Goal: Information Seeking & Learning: Learn about a topic

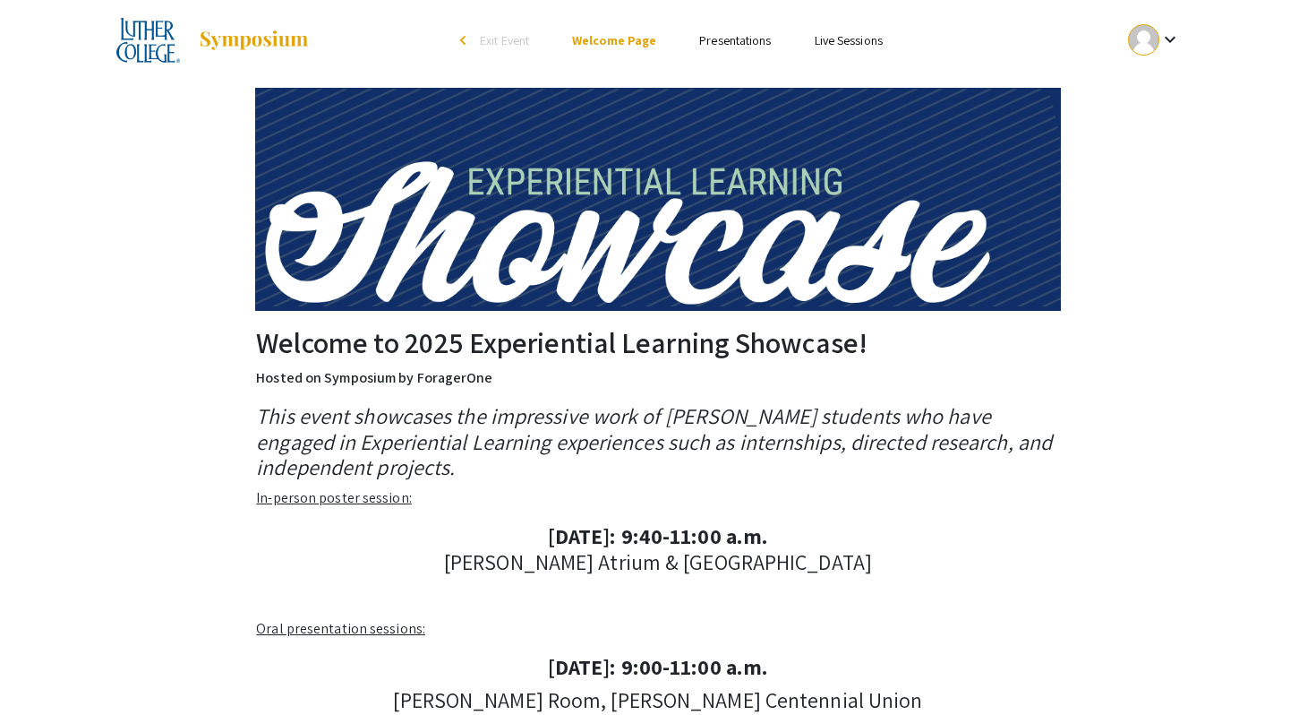
click at [739, 38] on link "Presentations" at bounding box center [735, 40] width 72 height 16
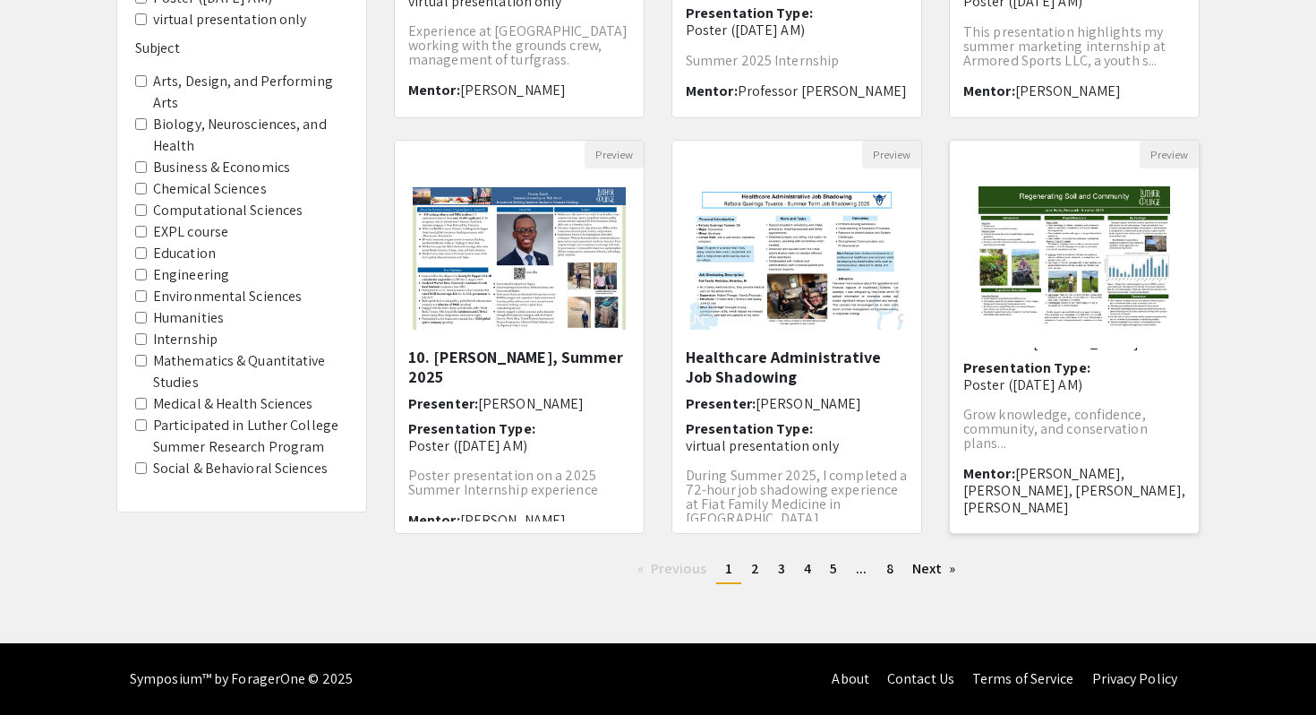
scroll to position [63, 0]
click at [756, 565] on span "2" at bounding box center [755, 568] width 8 height 19
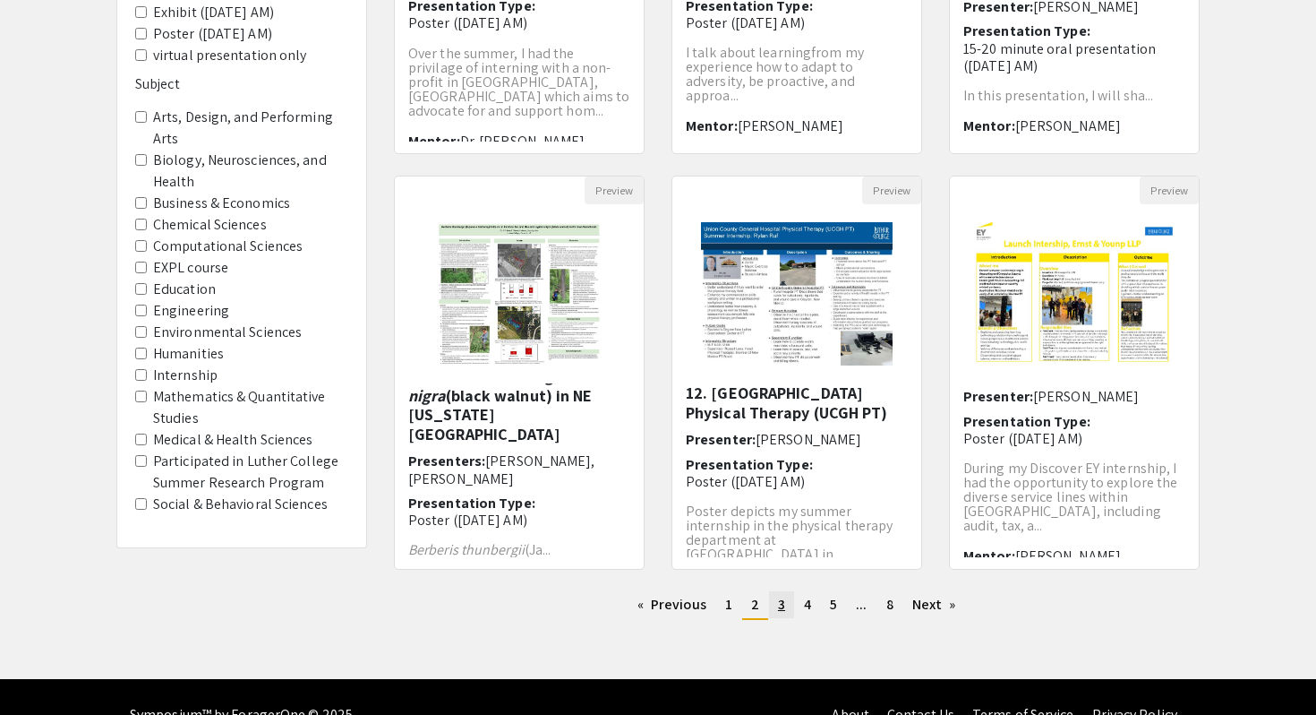
click at [779, 604] on span "3" at bounding box center [781, 604] width 7 height 19
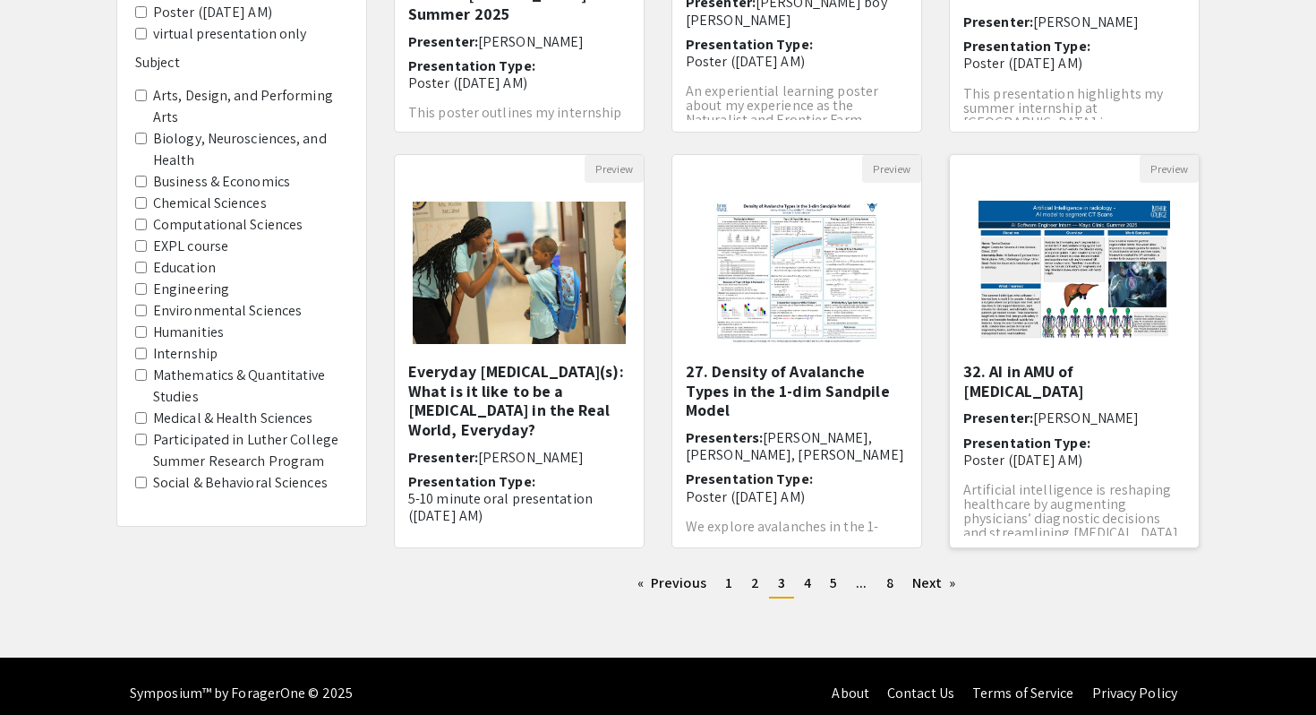
click at [1096, 281] on img "Open Presentation <p>32. AI in AMU of Radiology</p>" at bounding box center [1074, 272] width 227 height 179
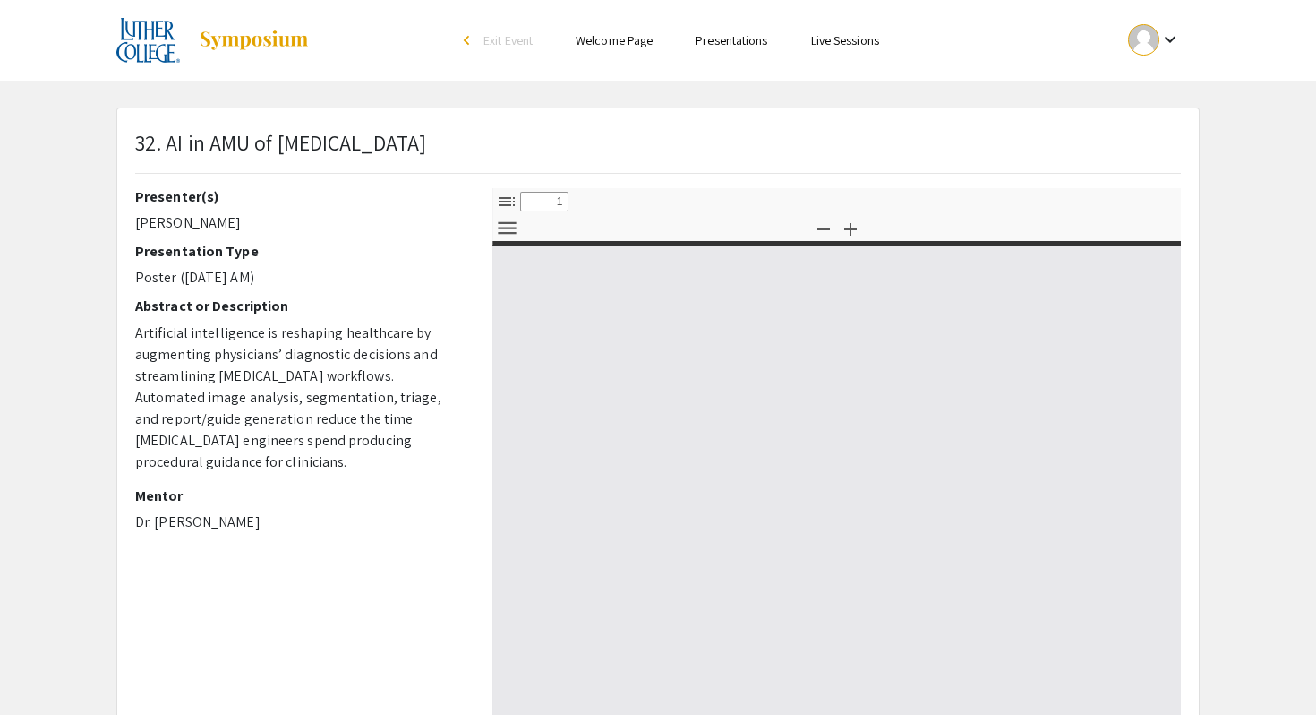
type input "0"
select select "custom"
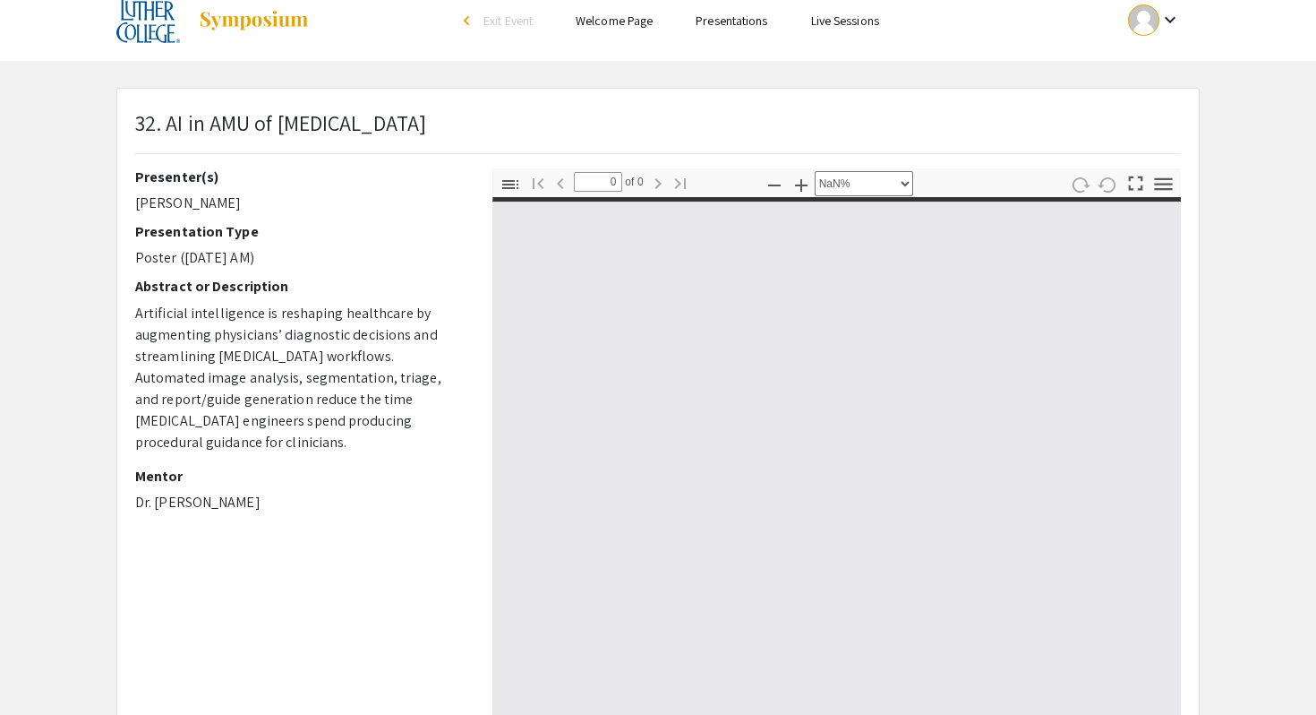
type input "1"
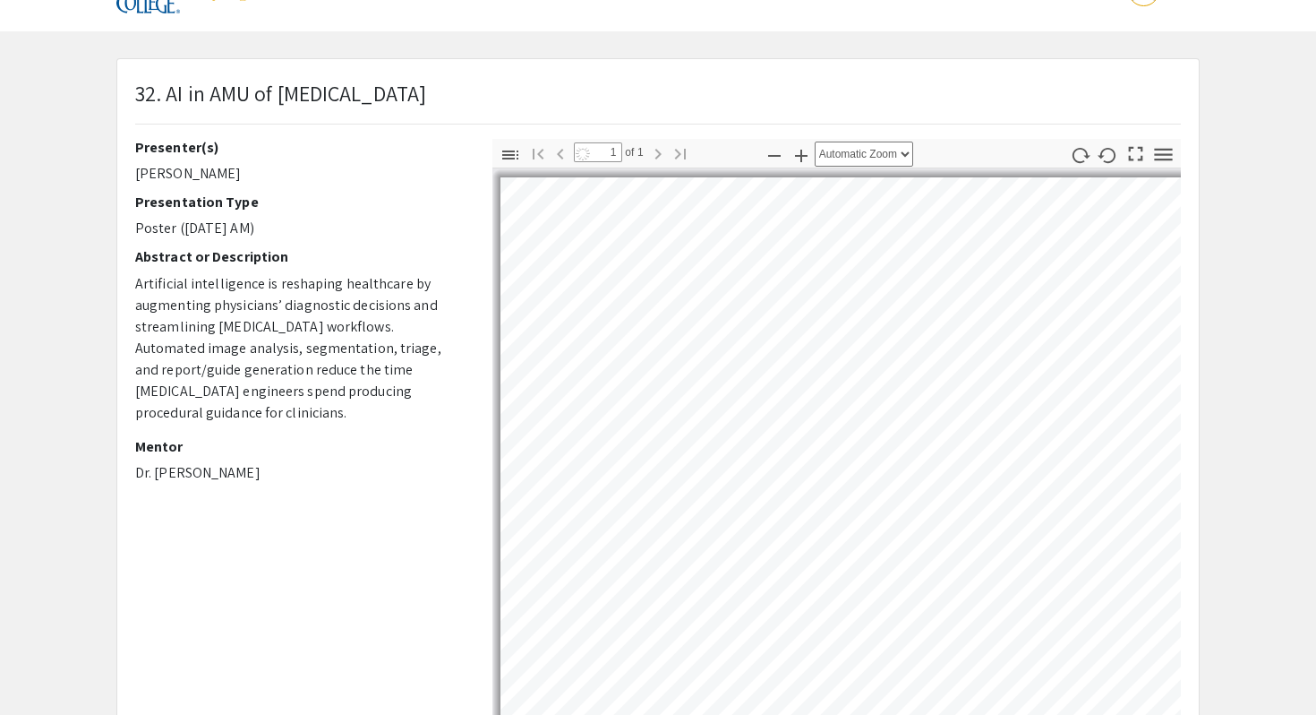
select select "auto"
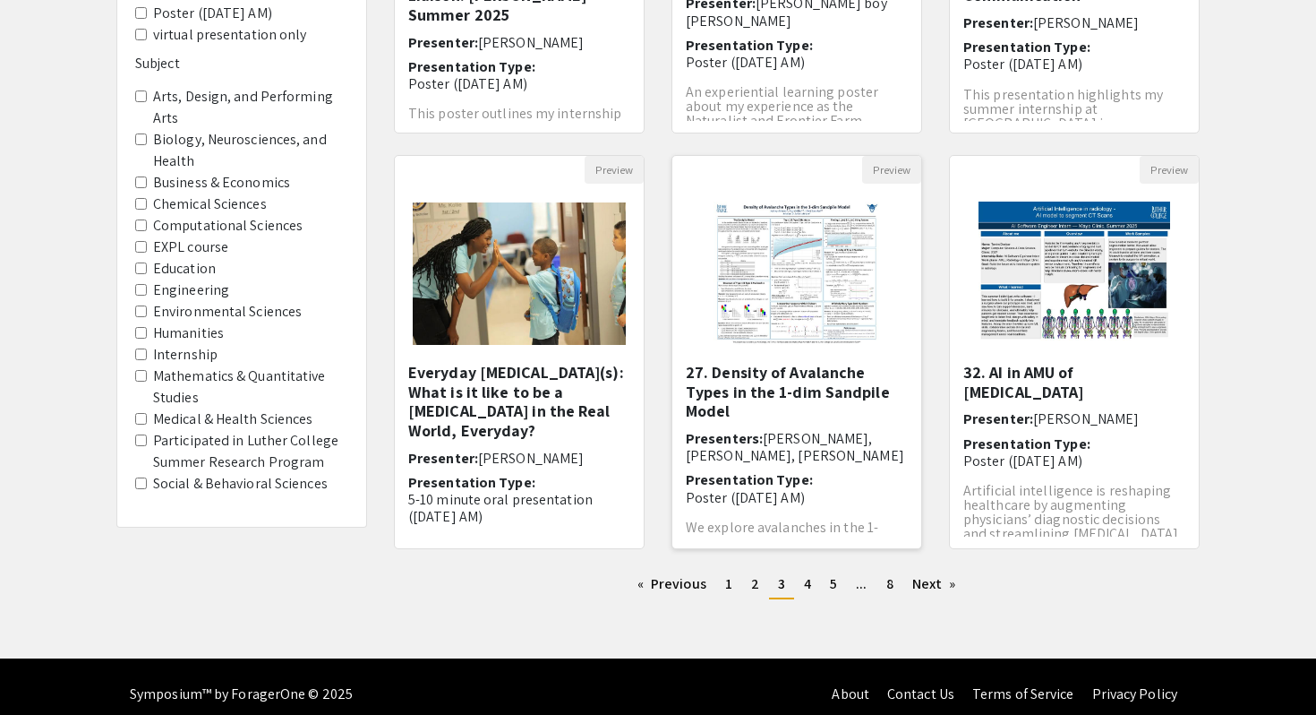
scroll to position [74, 0]
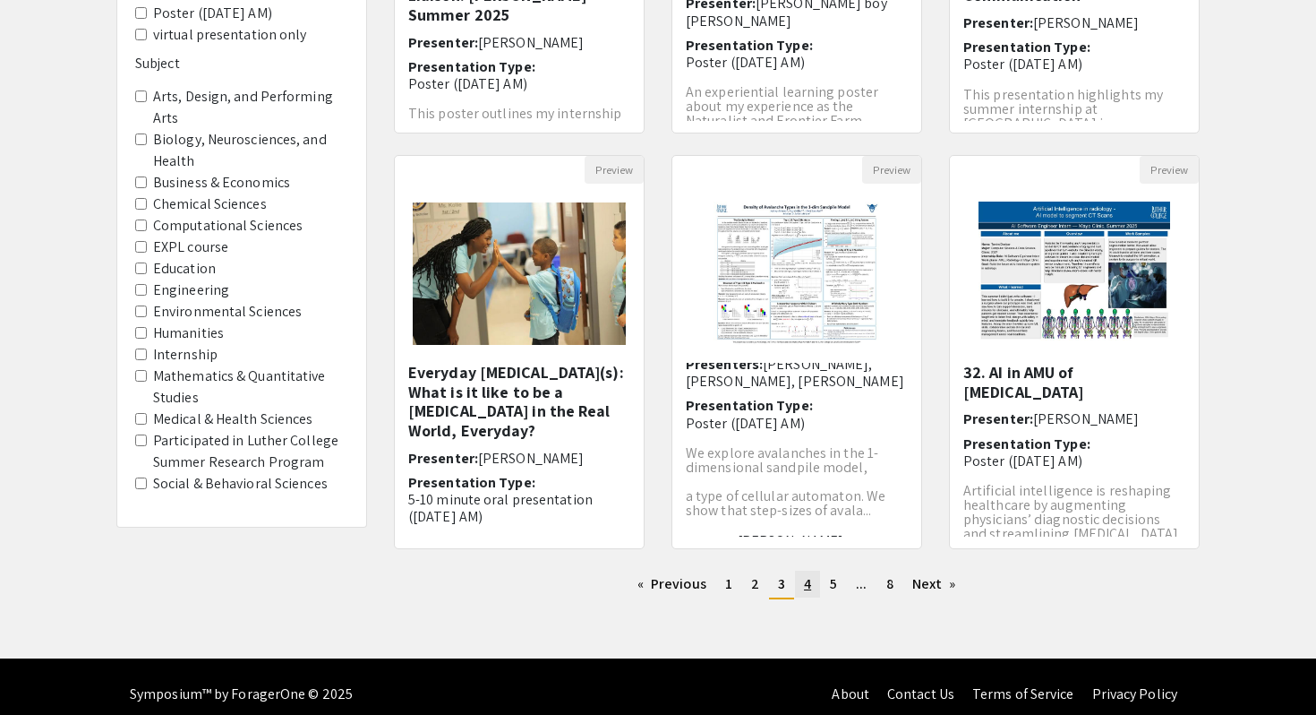
click at [810, 587] on link "page 4" at bounding box center [807, 583] width 25 height 27
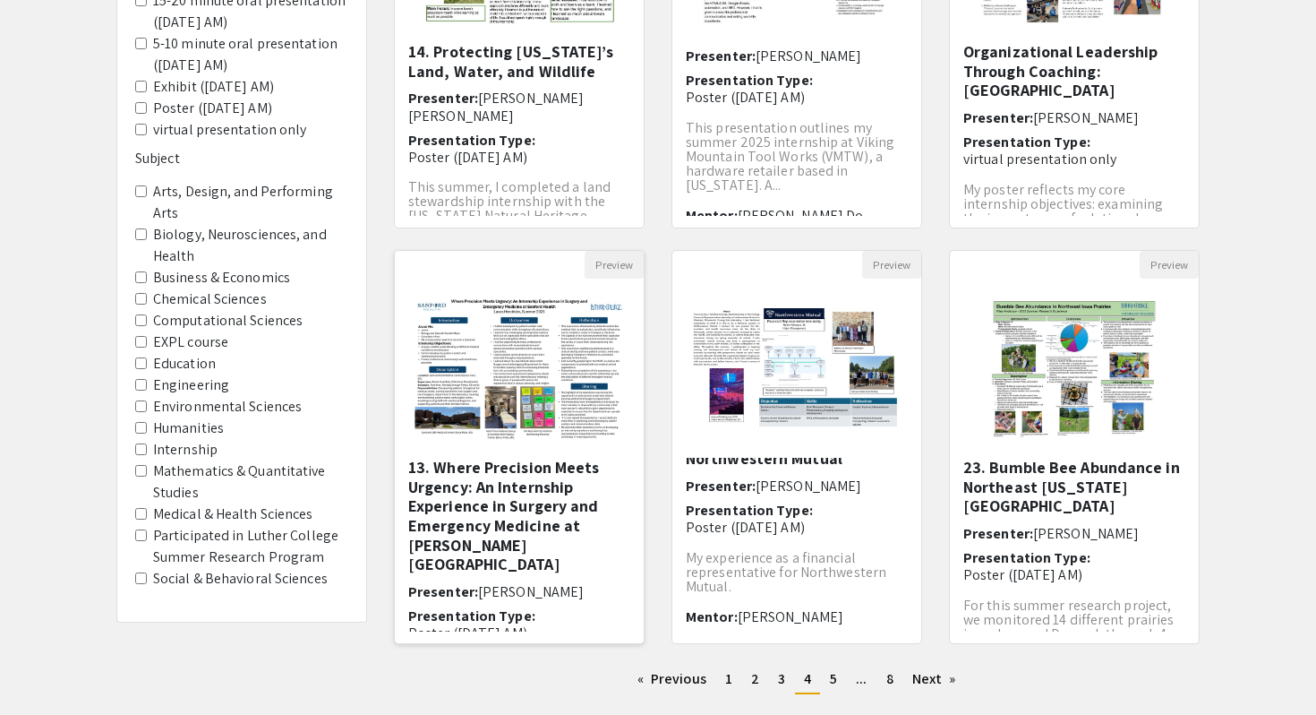
scroll to position [101, 0]
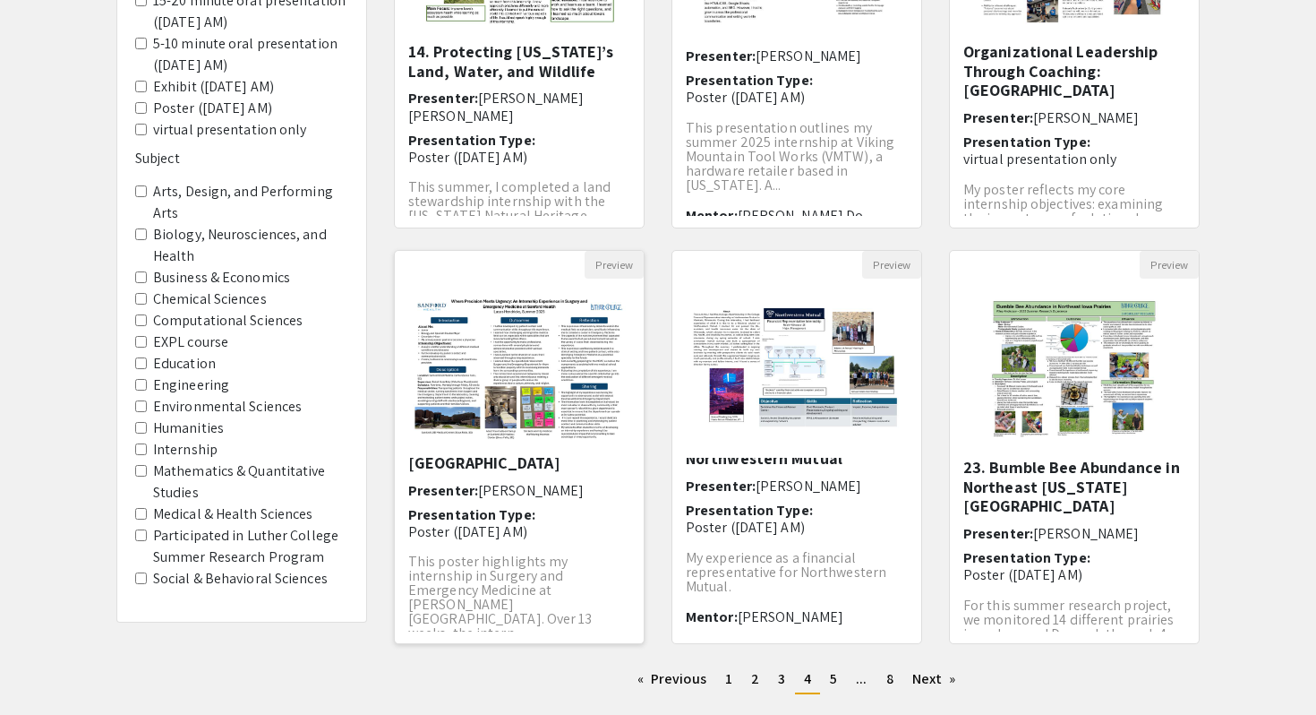
click at [513, 554] on p "This poster highlights my internship in Surgery and Emergency Medicine at [PERS…" at bounding box center [519, 597] width 222 height 86
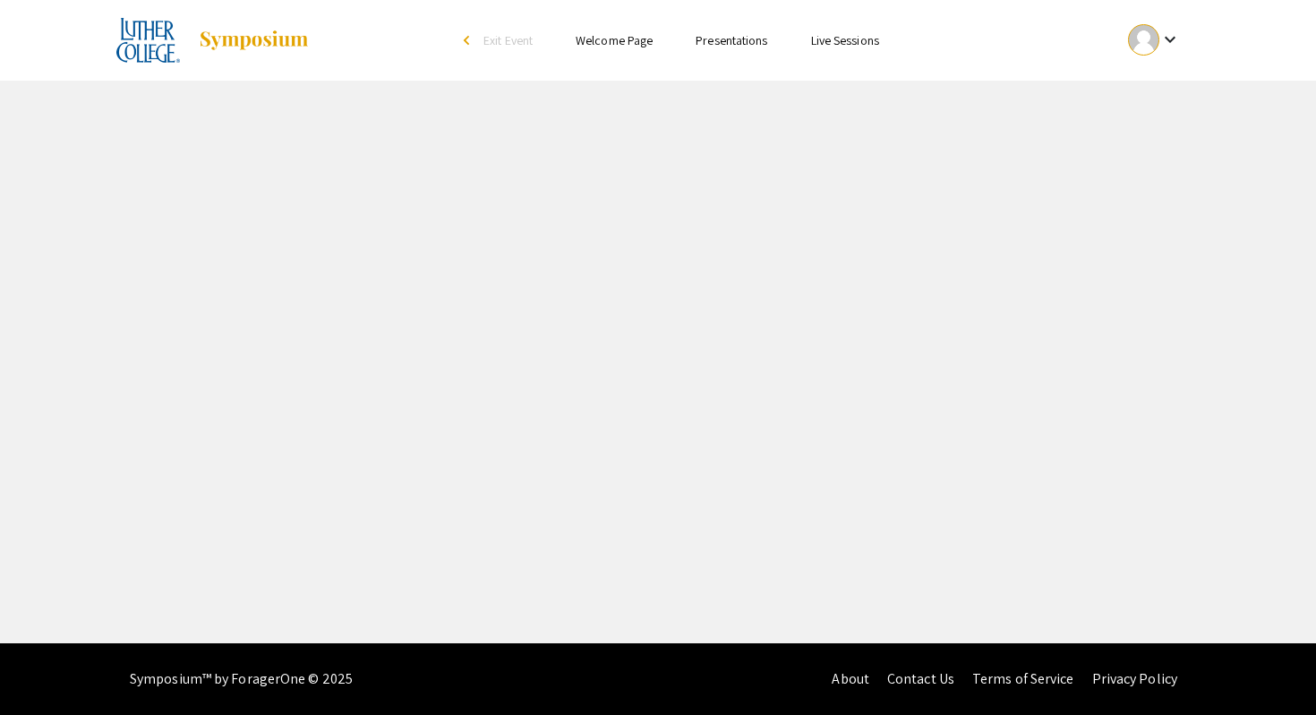
select select "custom"
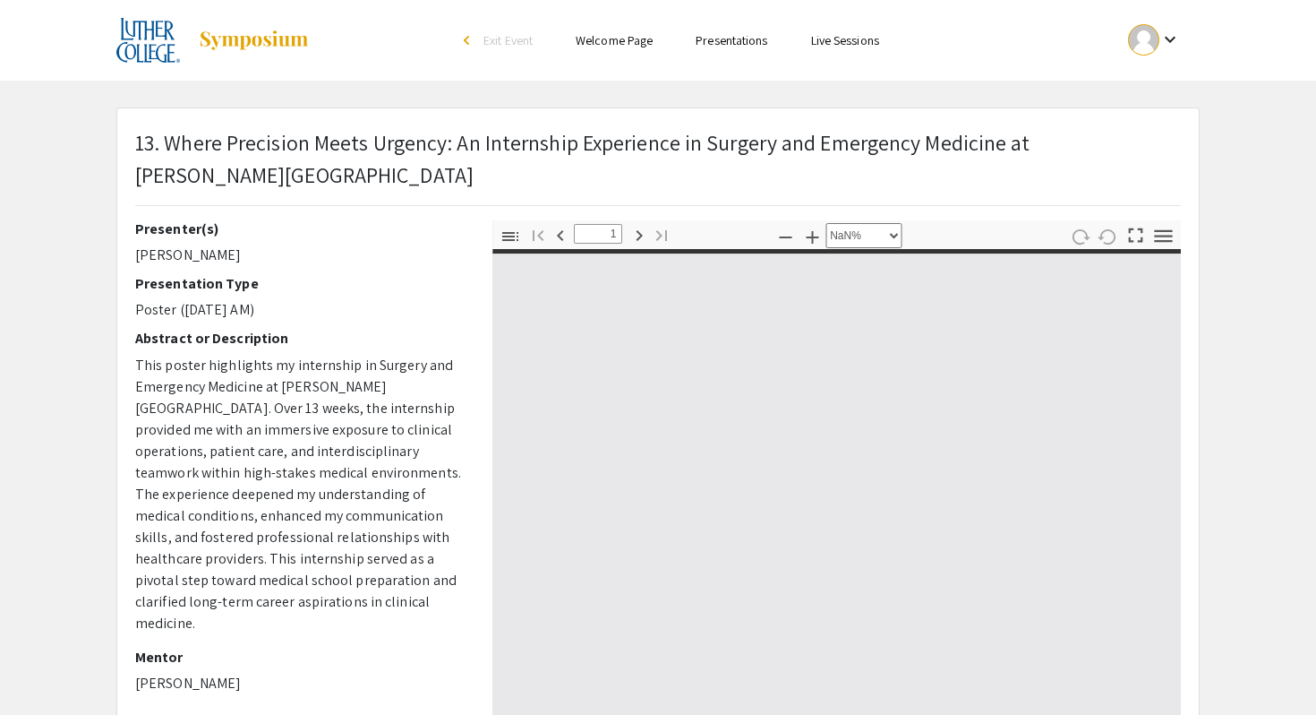
type input "0"
select select "custom"
type input "1"
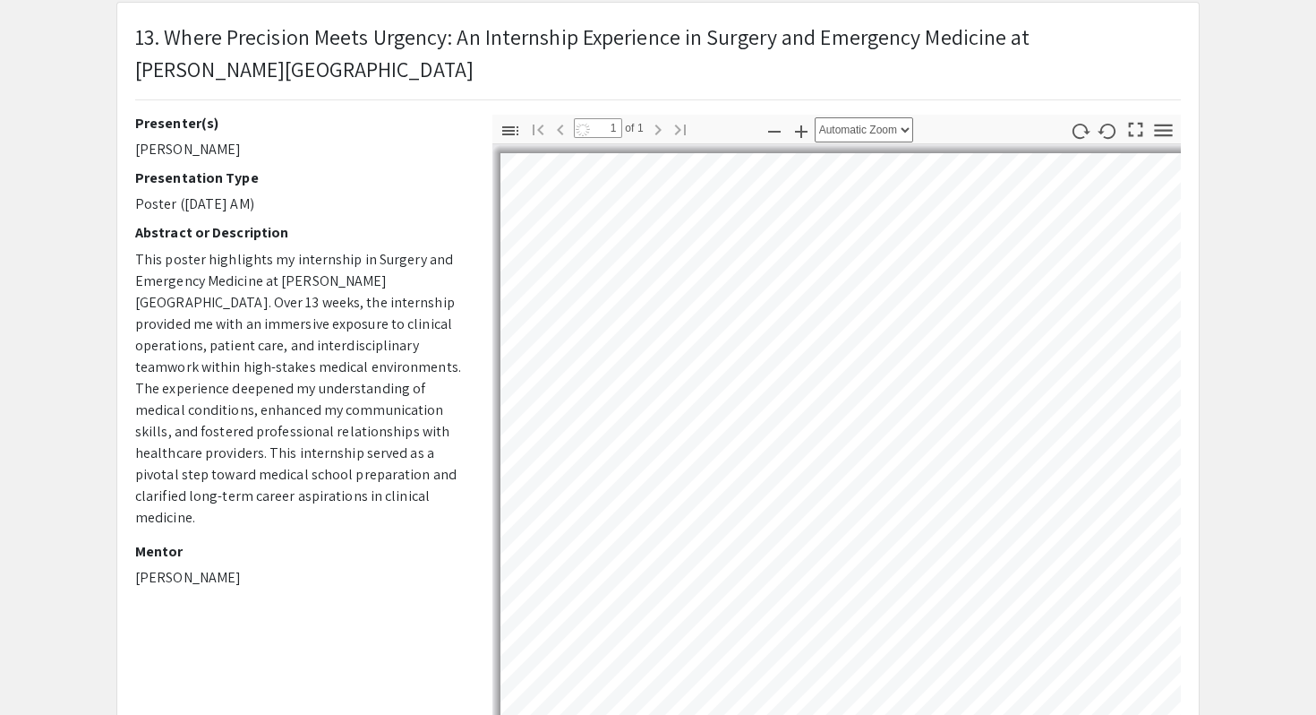
select select "auto"
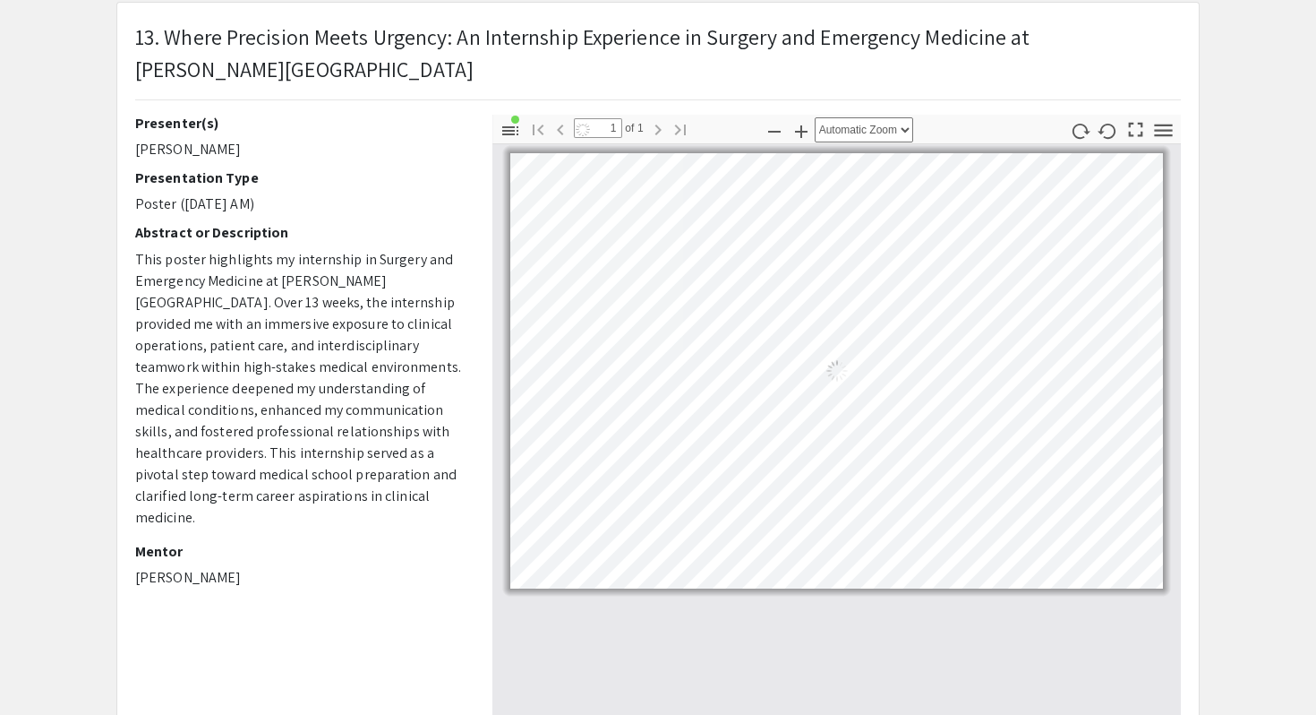
scroll to position [323, 0]
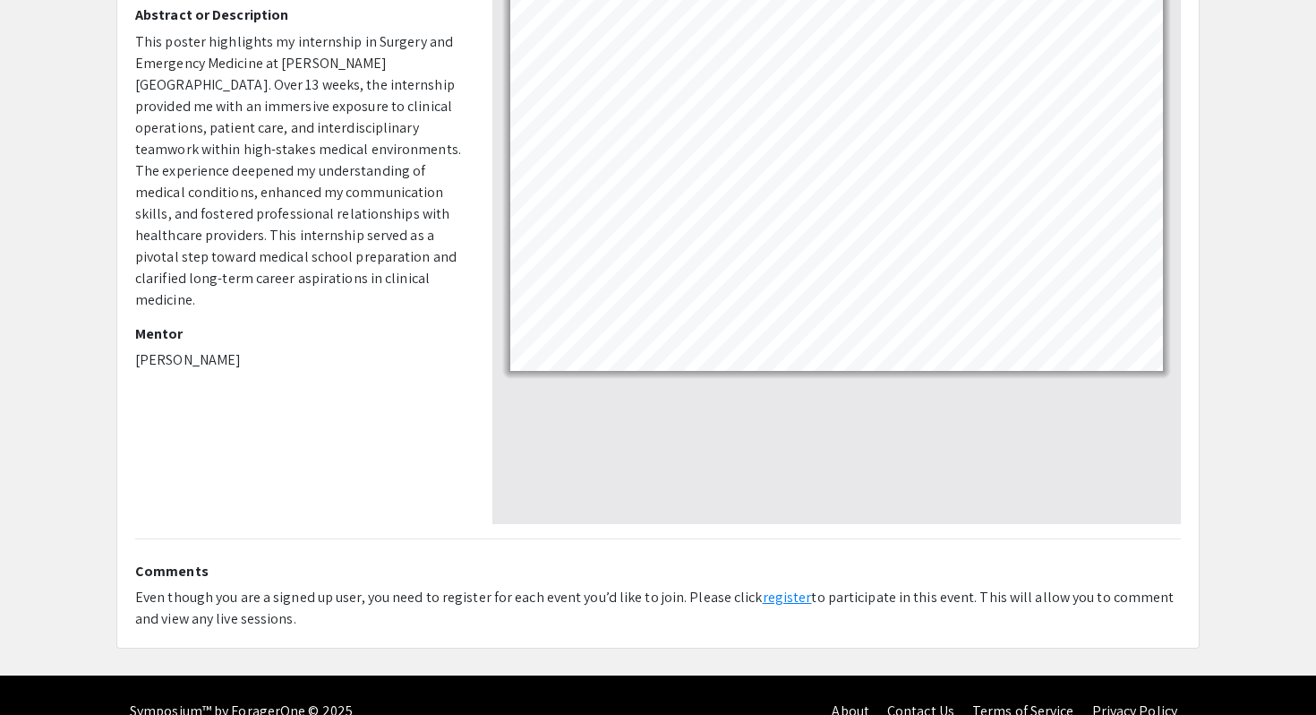
click at [766, 587] on link "register" at bounding box center [787, 596] width 49 height 19
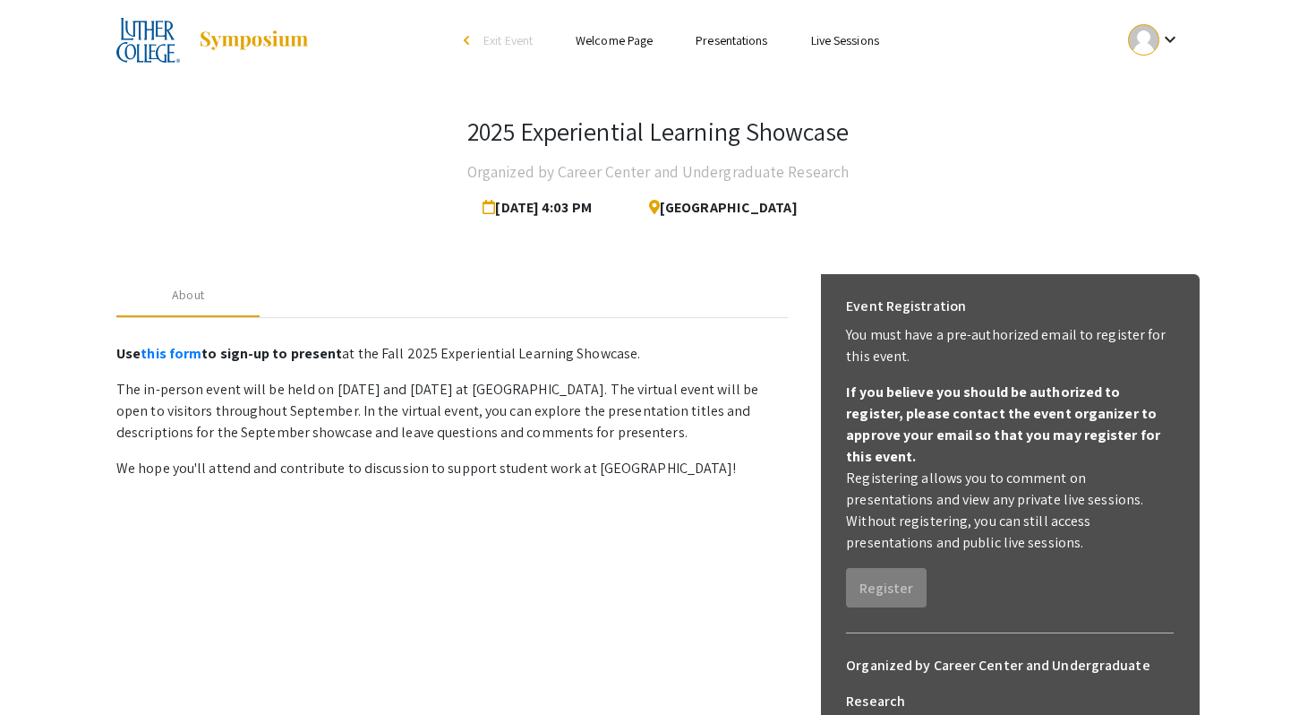
click at [725, 44] on link "Presentations" at bounding box center [732, 40] width 72 height 16
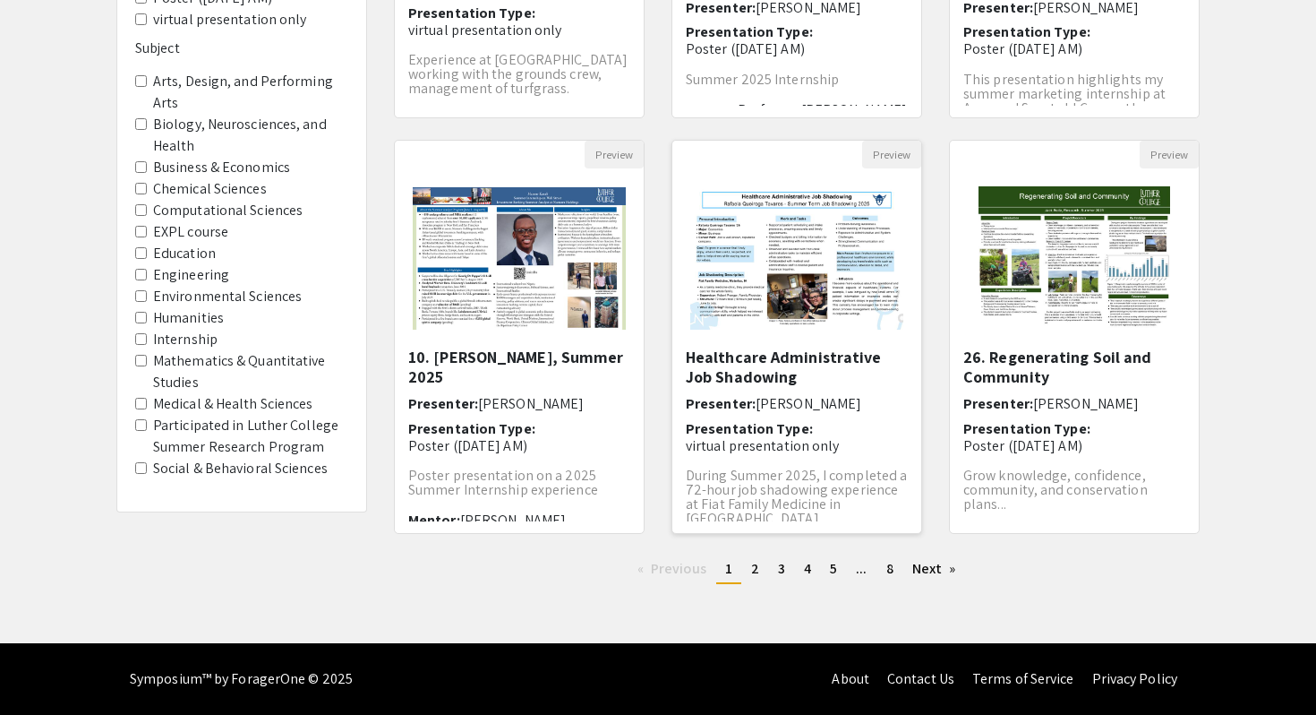
scroll to position [60, 0]
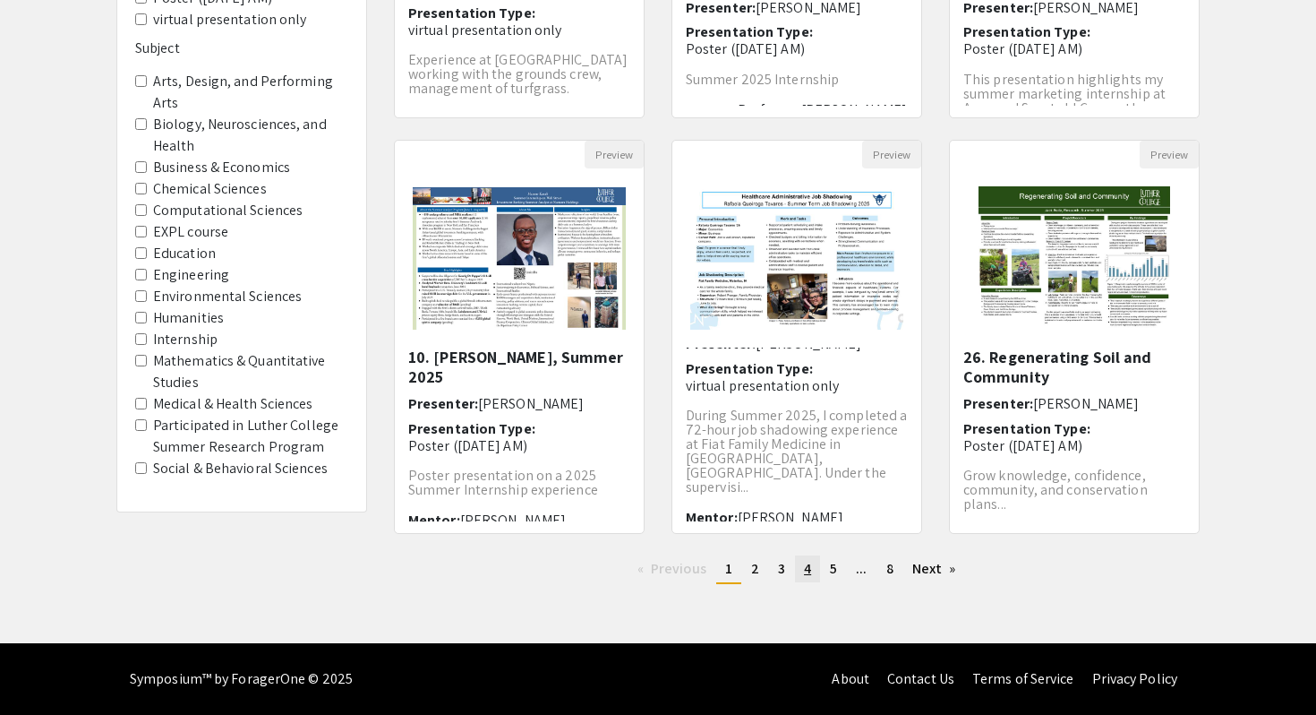
click at [815, 565] on link "page 4" at bounding box center [807, 568] width 25 height 27
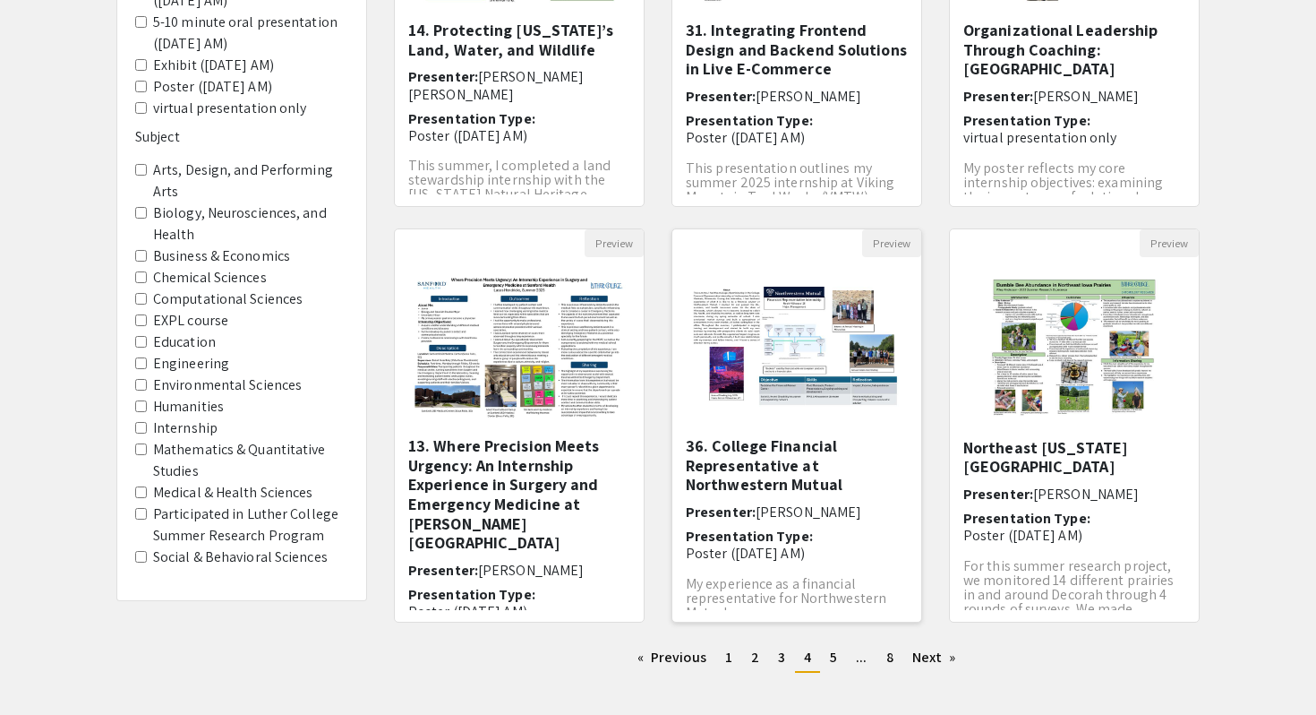
scroll to position [371, 0]
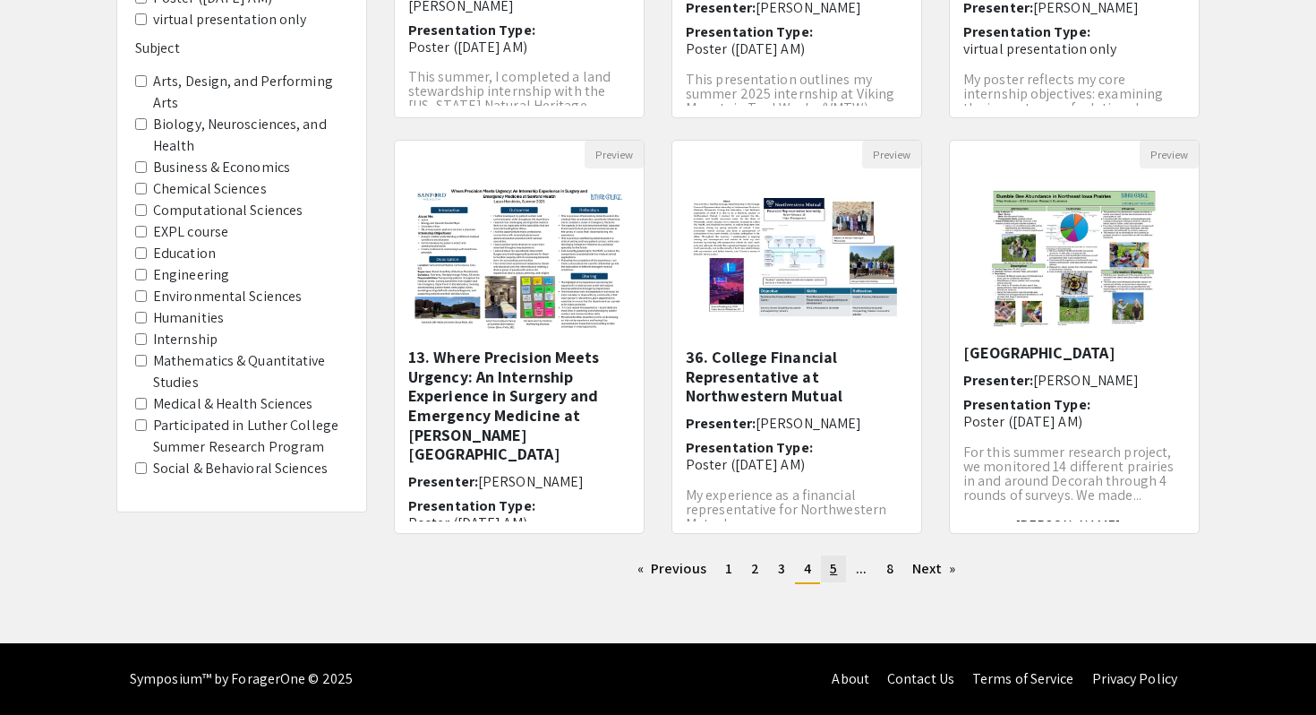
click at [828, 569] on link "page 5" at bounding box center [833, 568] width 25 height 27
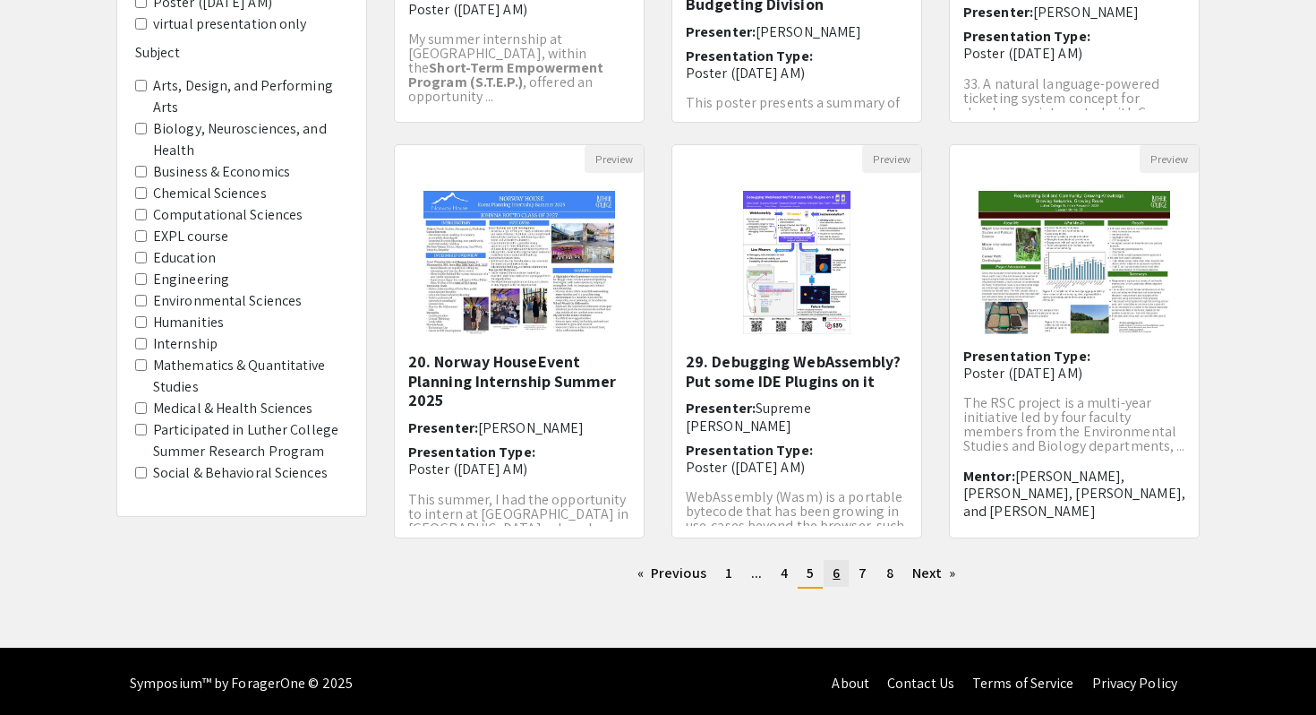
click at [836, 580] on span "6" at bounding box center [836, 572] width 7 height 19
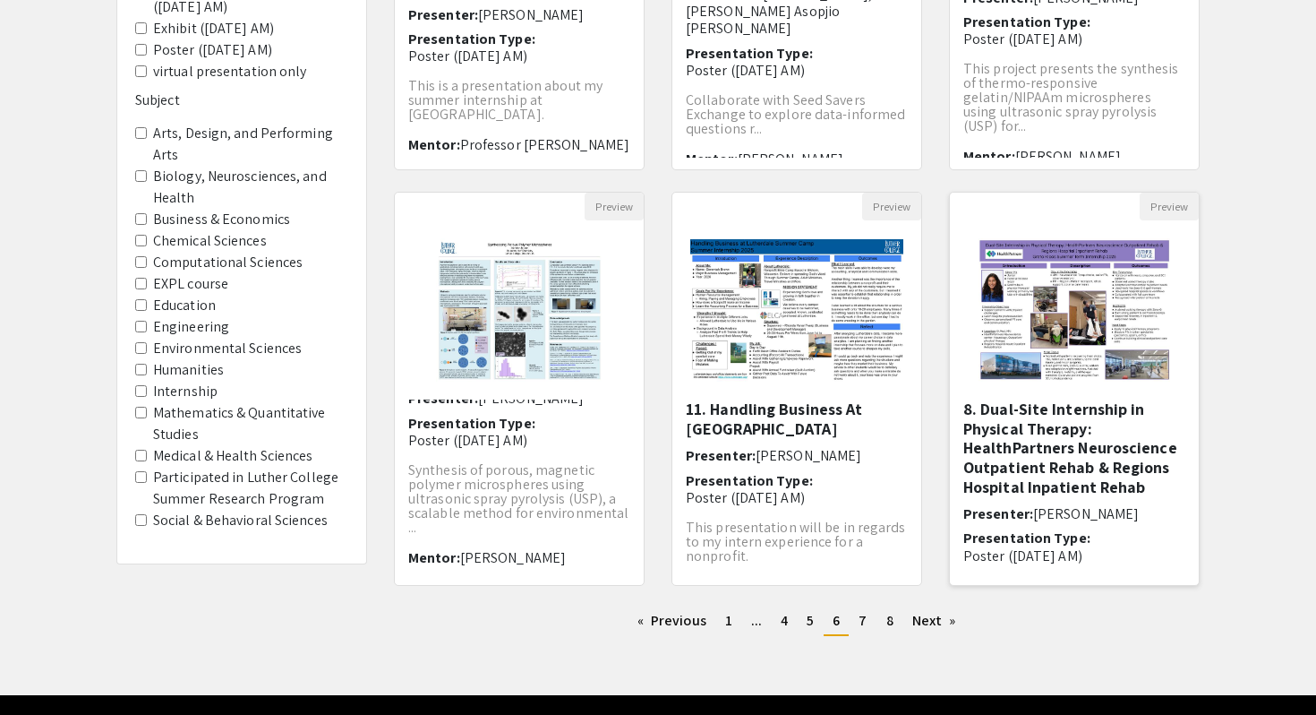
click at [1056, 345] on img "Open Presentation <p>8. Dual-Site Internship in Physical Therapy: HealthPartner…" at bounding box center [1074, 309] width 227 height 179
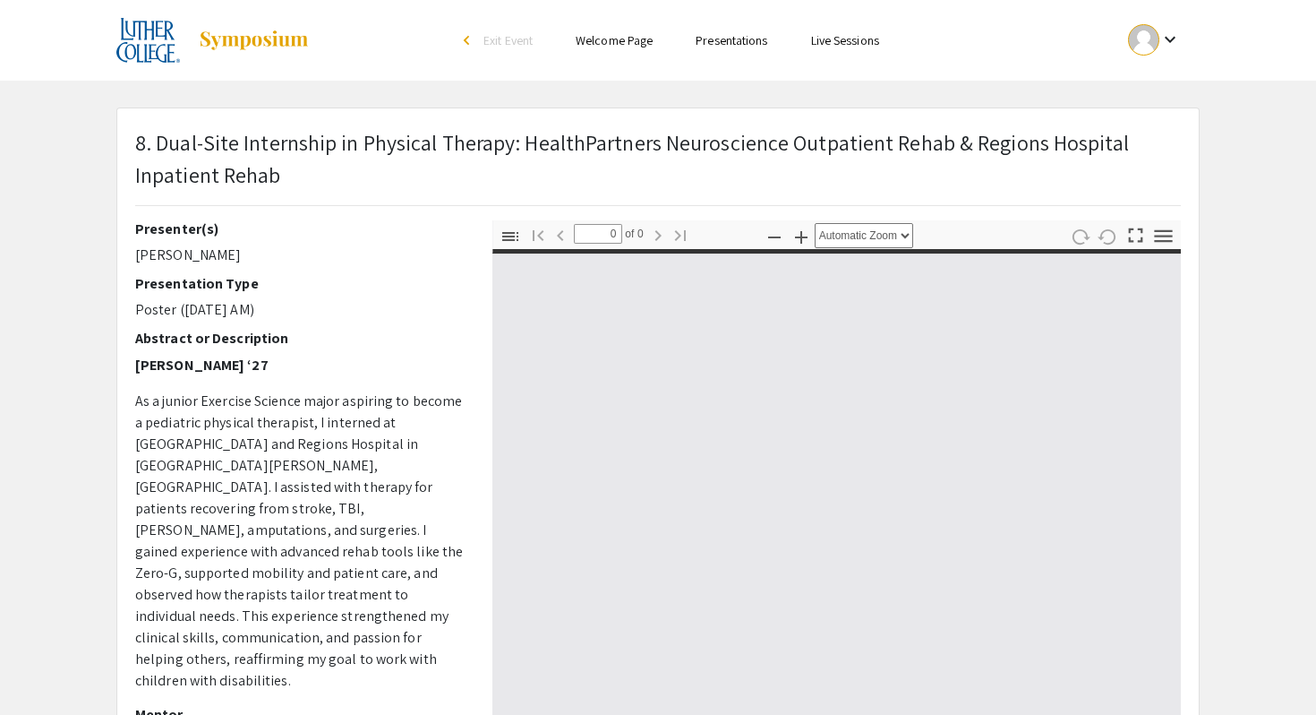
select select "custom"
type input "1"
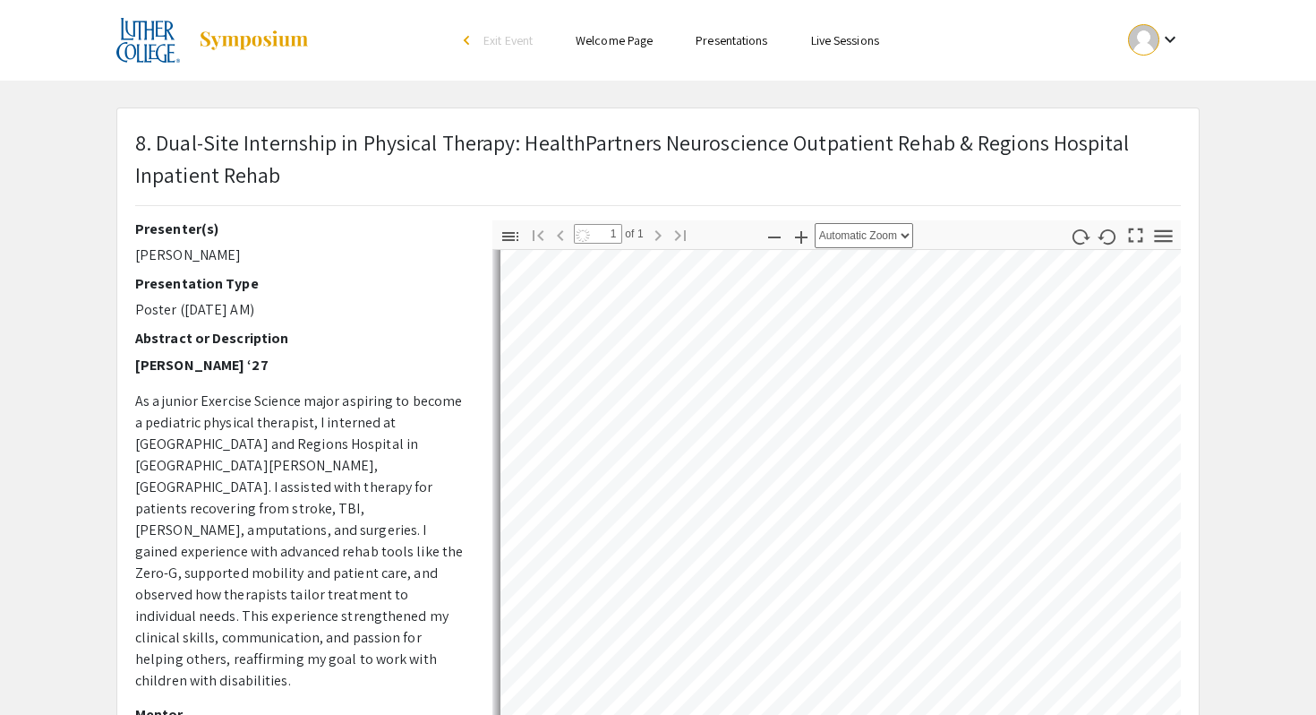
select select "auto"
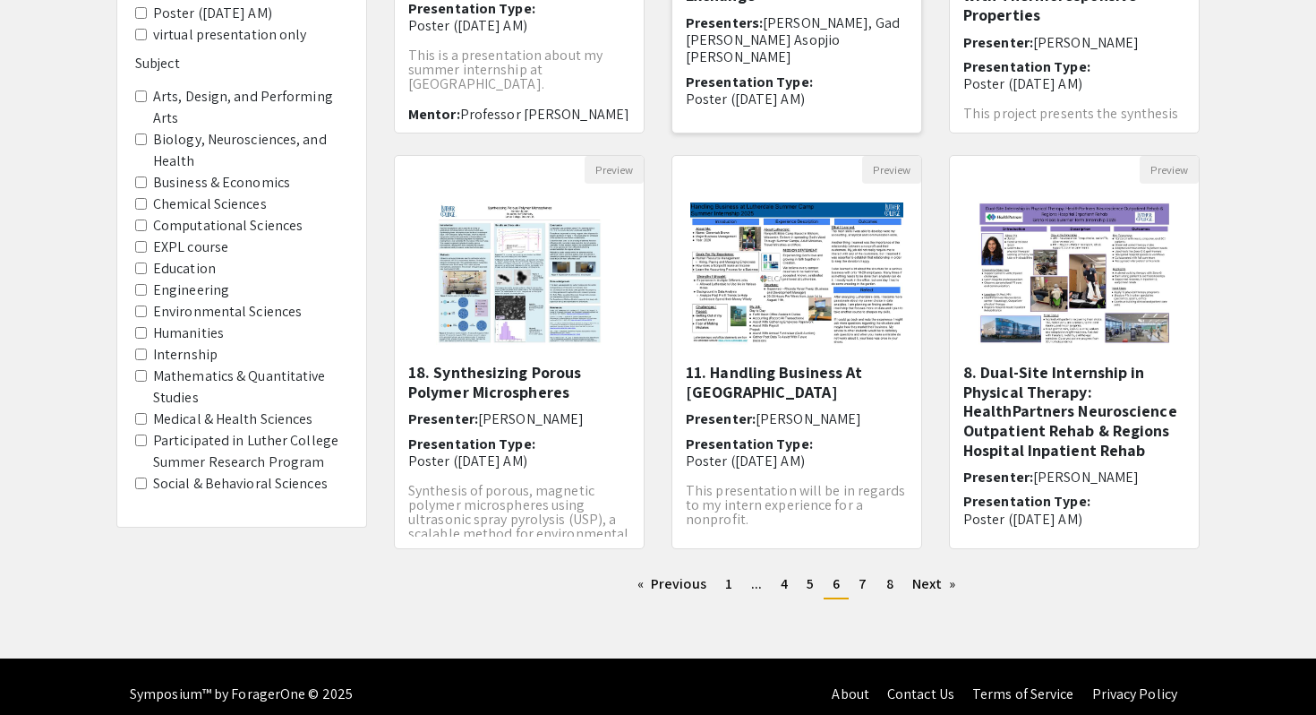
scroll to position [473, 0]
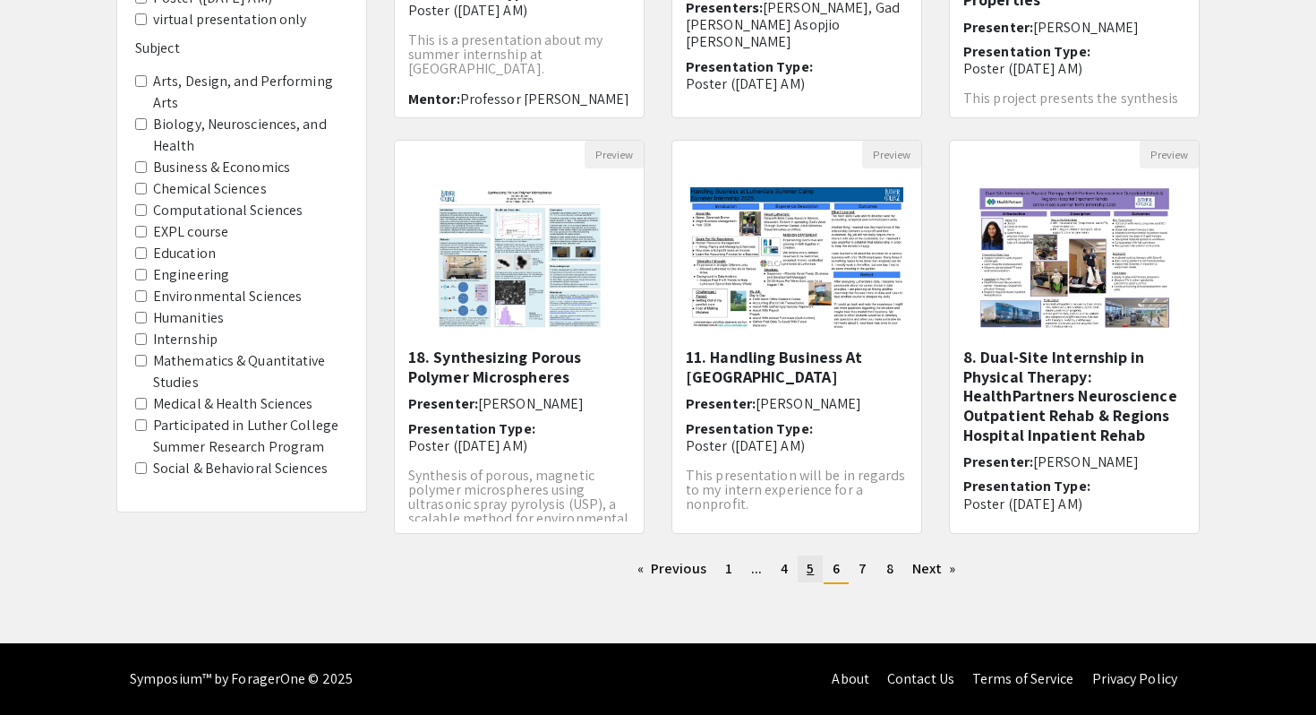
click at [812, 566] on span "5" at bounding box center [810, 568] width 7 height 19
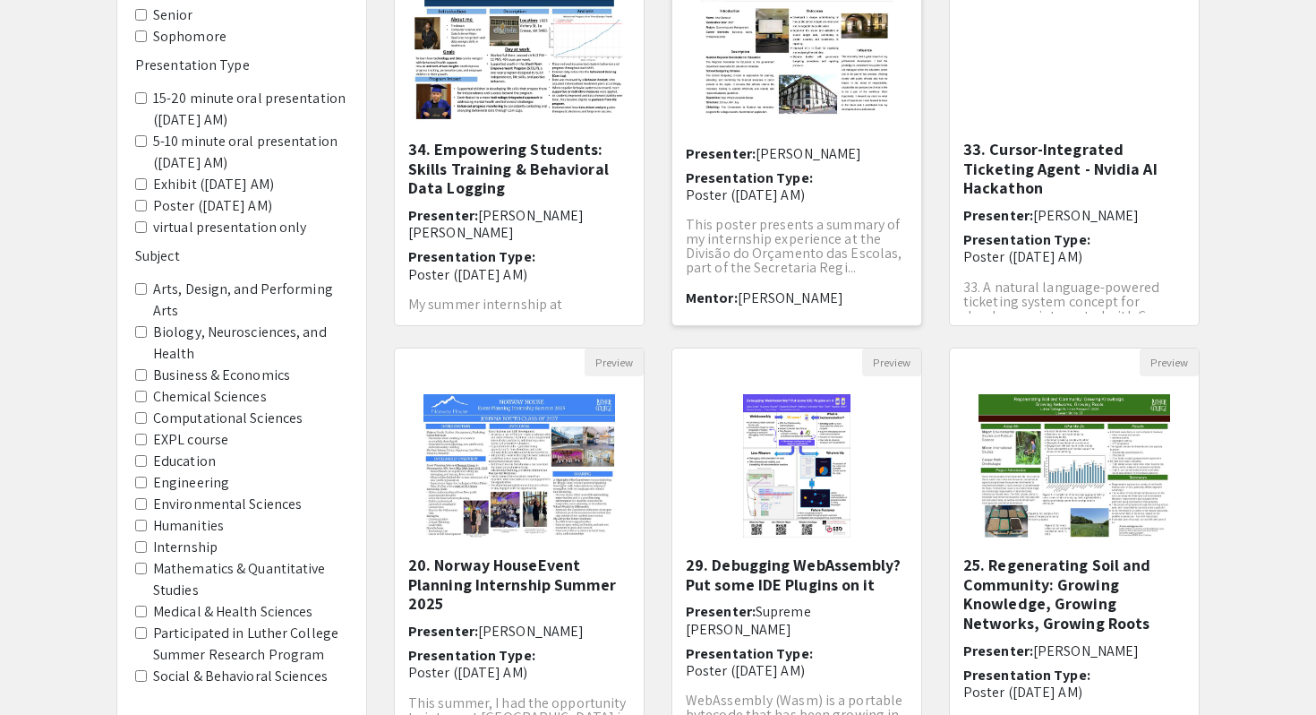
scroll to position [473, 0]
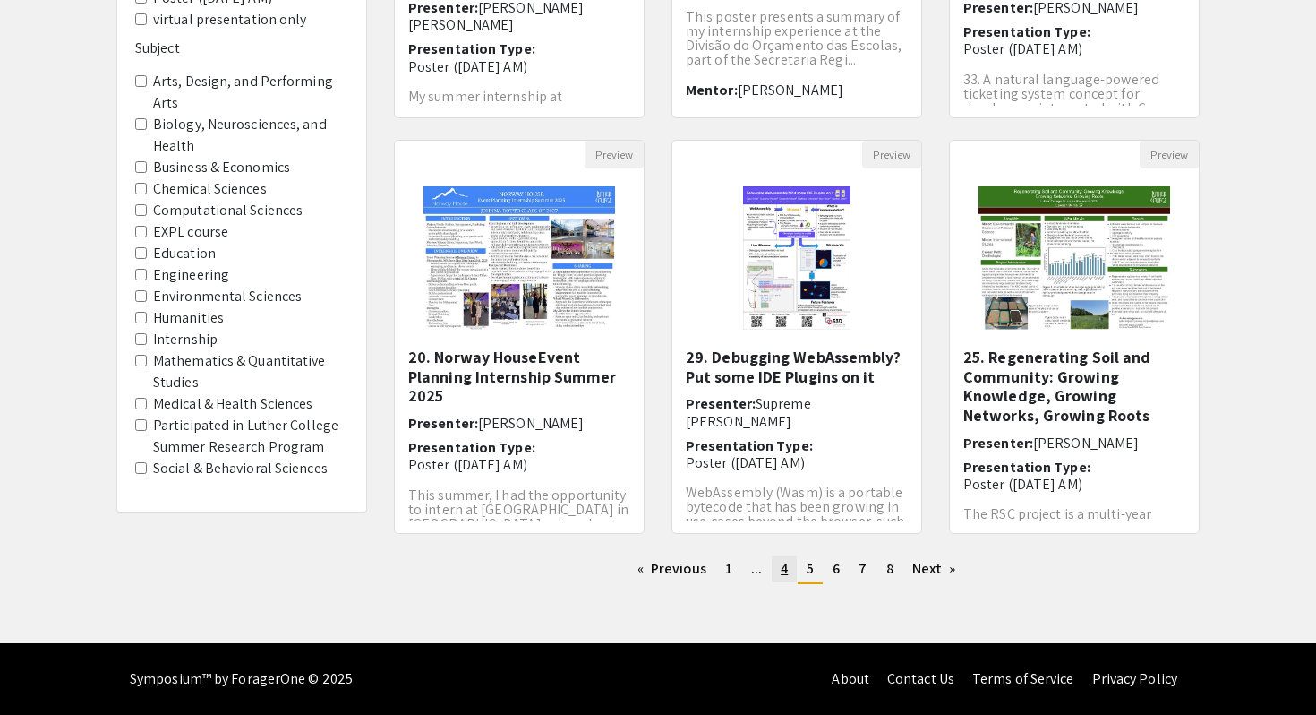
click at [784, 567] on span "4" at bounding box center [784, 568] width 7 height 19
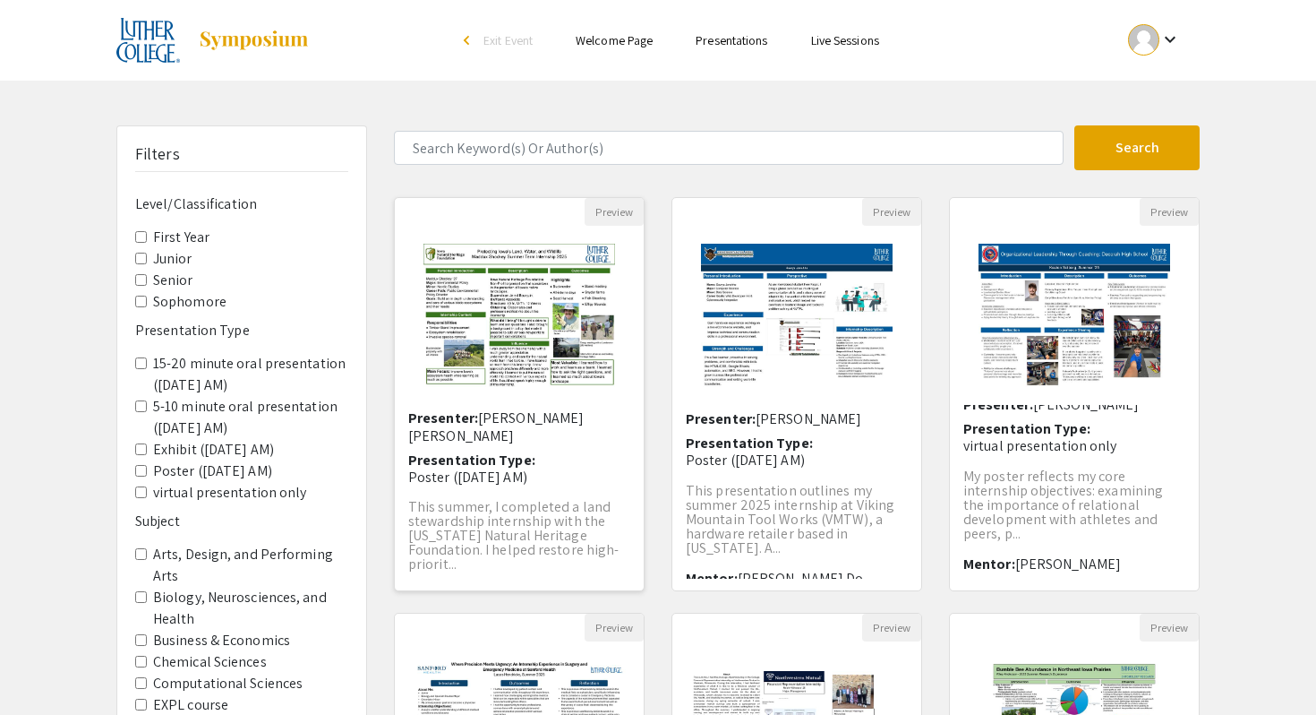
scroll to position [10, 0]
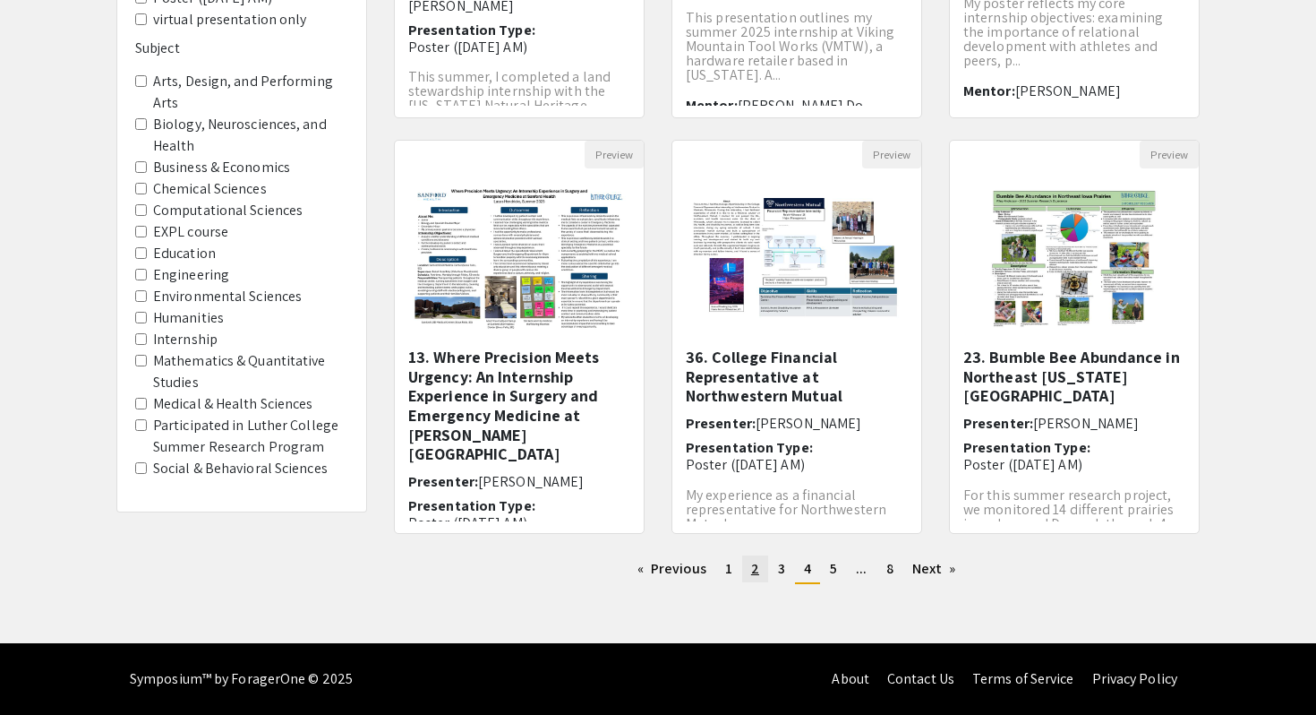
click at [751, 570] on span "2" at bounding box center [755, 568] width 8 height 19
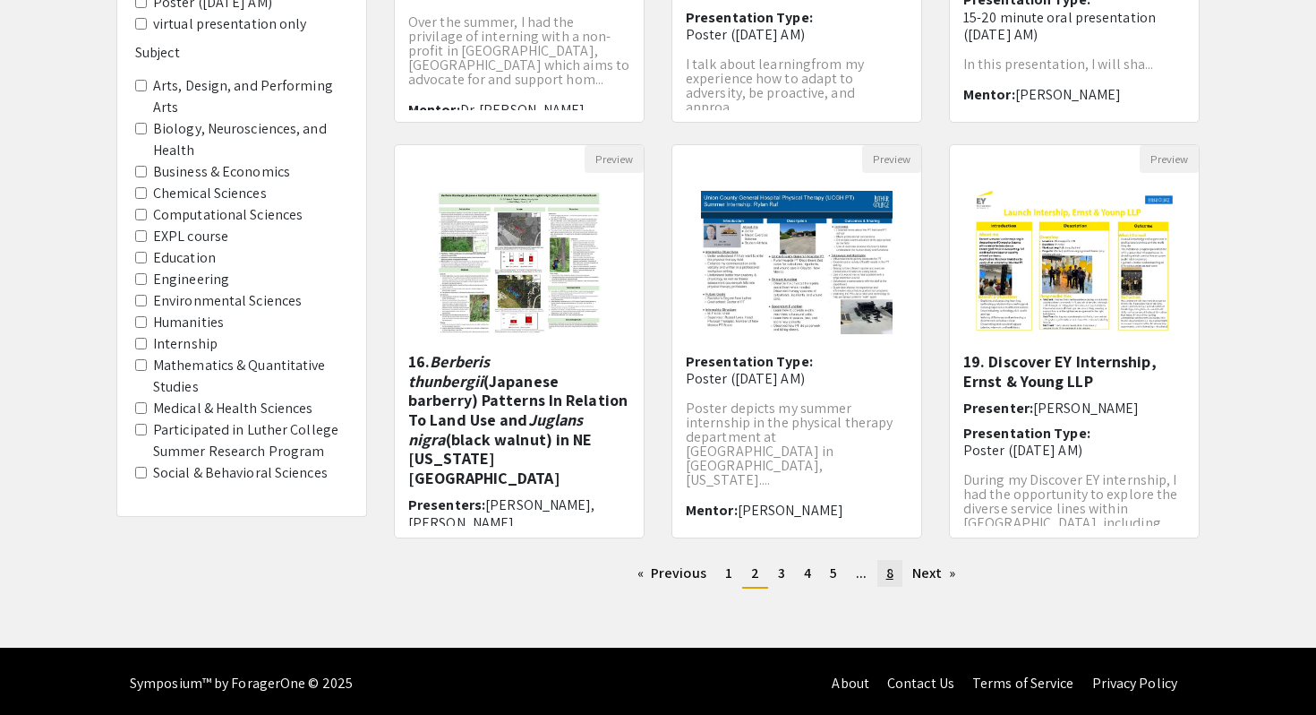
click at [892, 575] on span "8" at bounding box center [890, 572] width 7 height 19
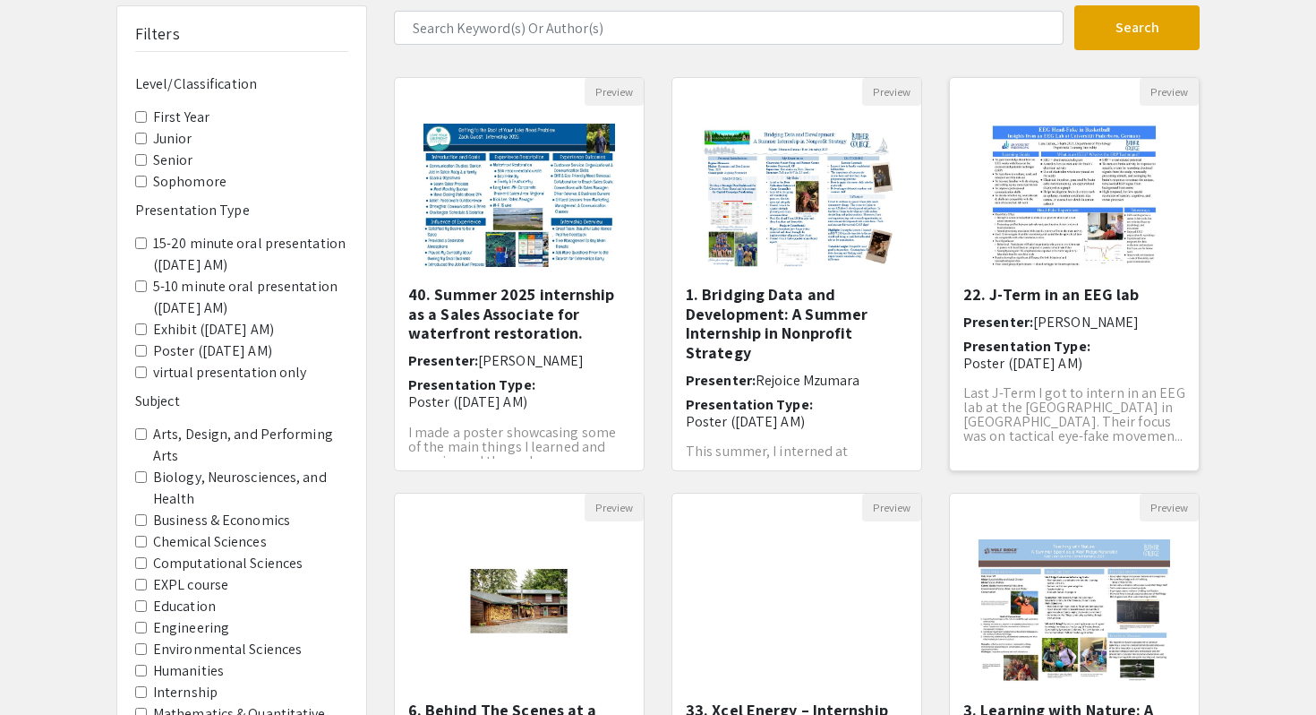
click at [1053, 274] on img "Open Presentation <p>22. J-Term in an EEG lab</p>" at bounding box center [1074, 195] width 203 height 179
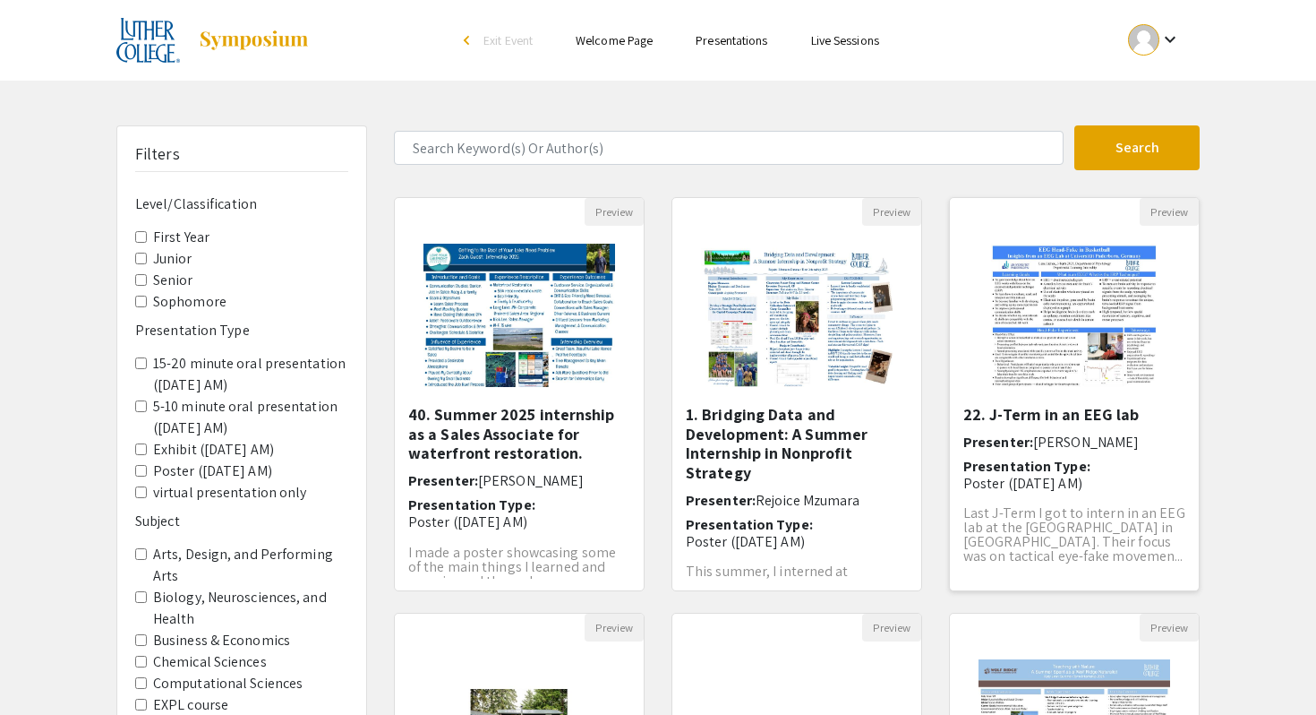
select select "custom"
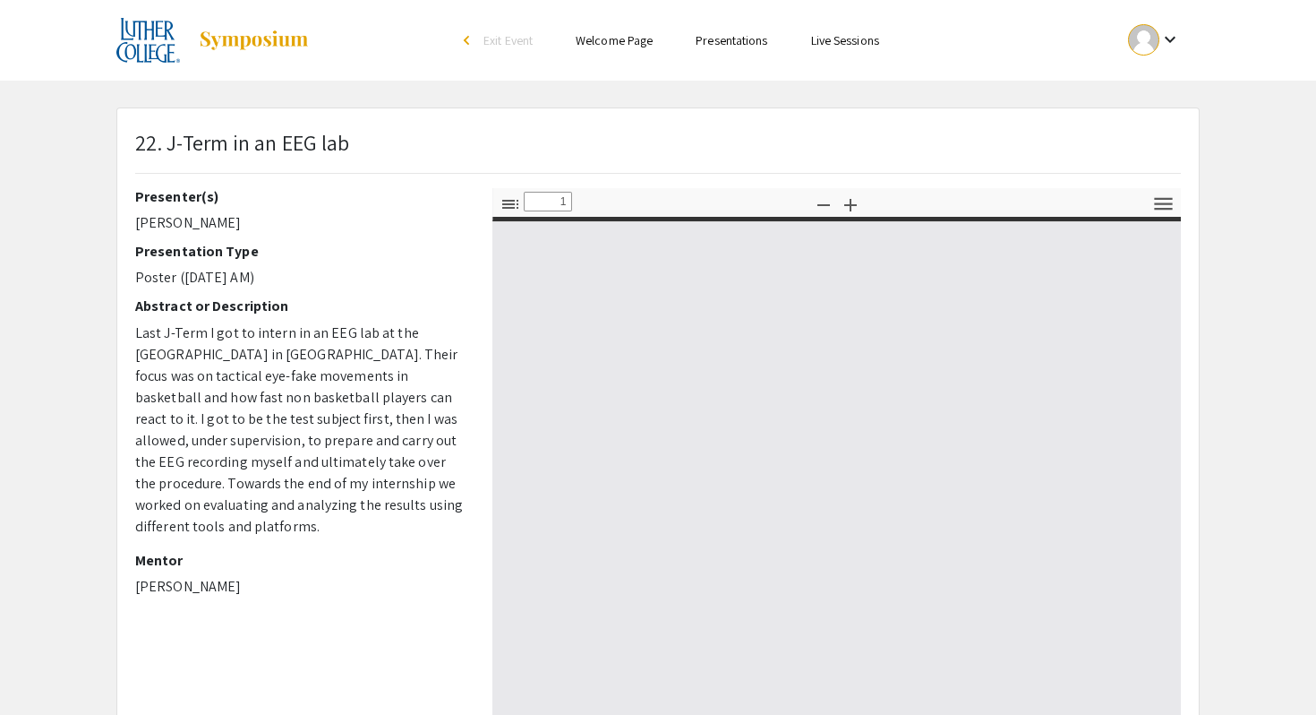
type input "0"
select select "custom"
type input "1"
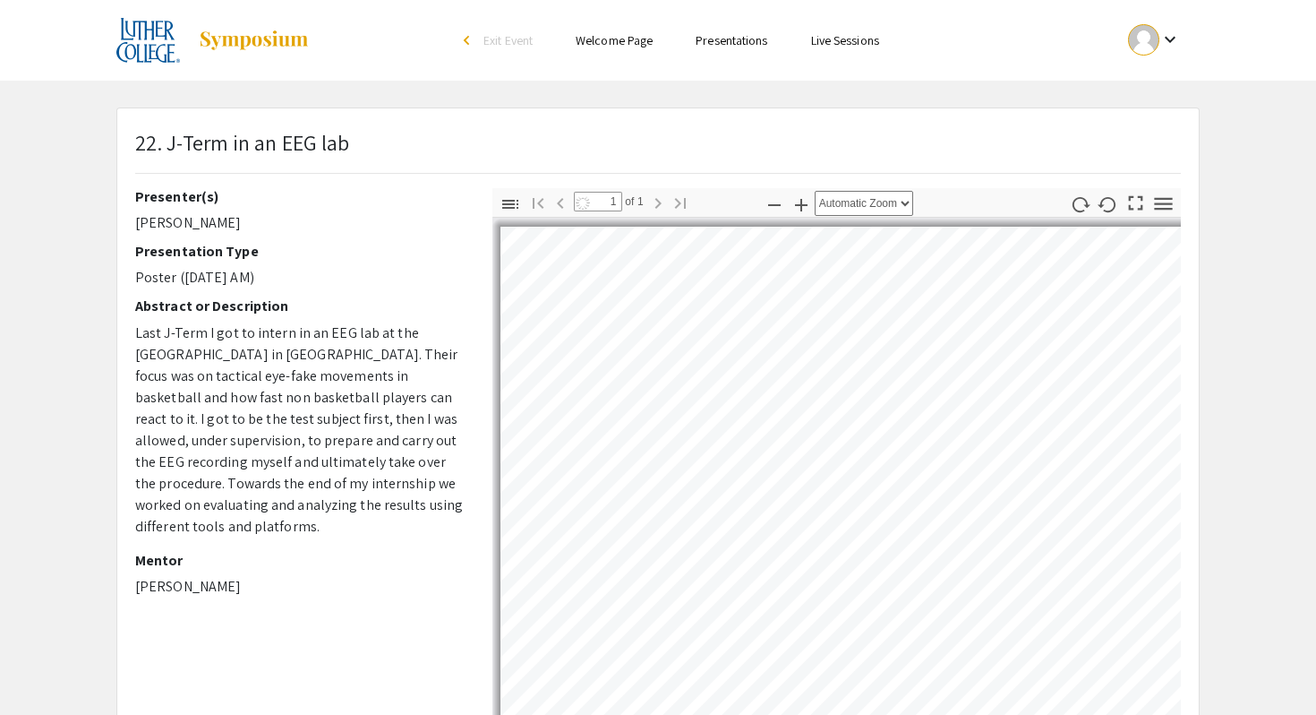
select select "auto"
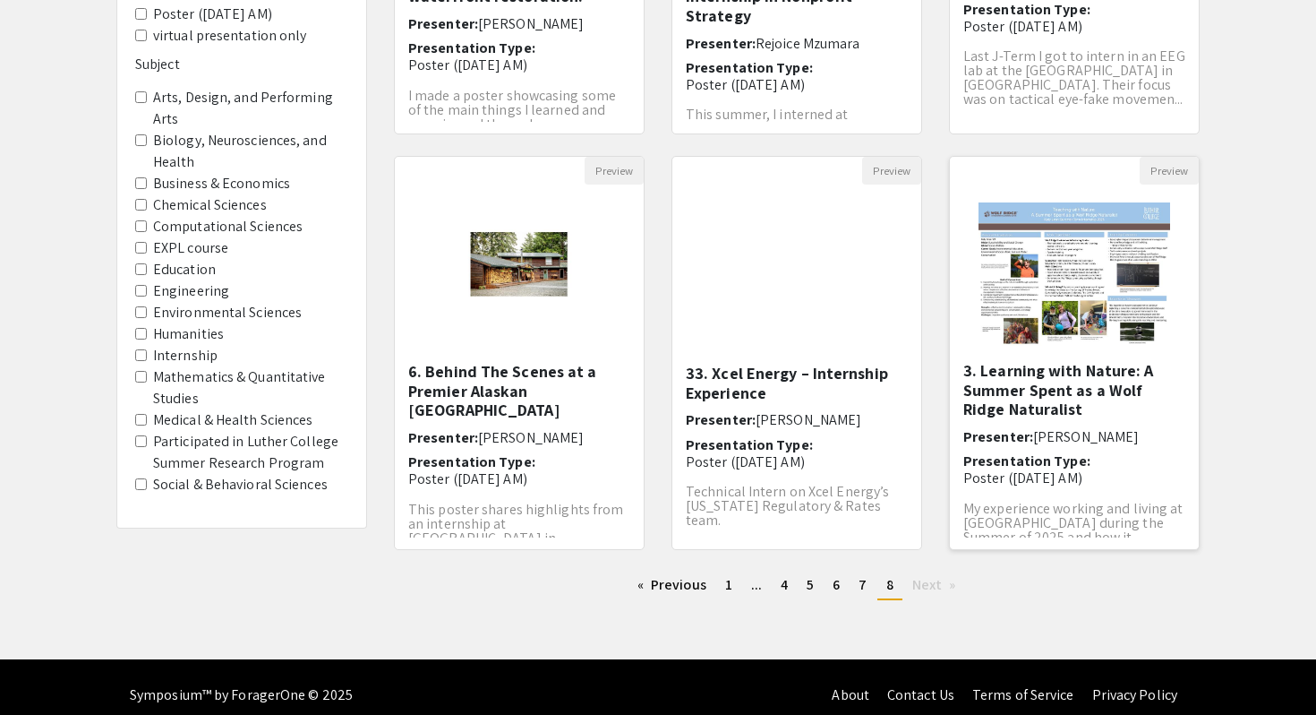
scroll to position [80, 0]
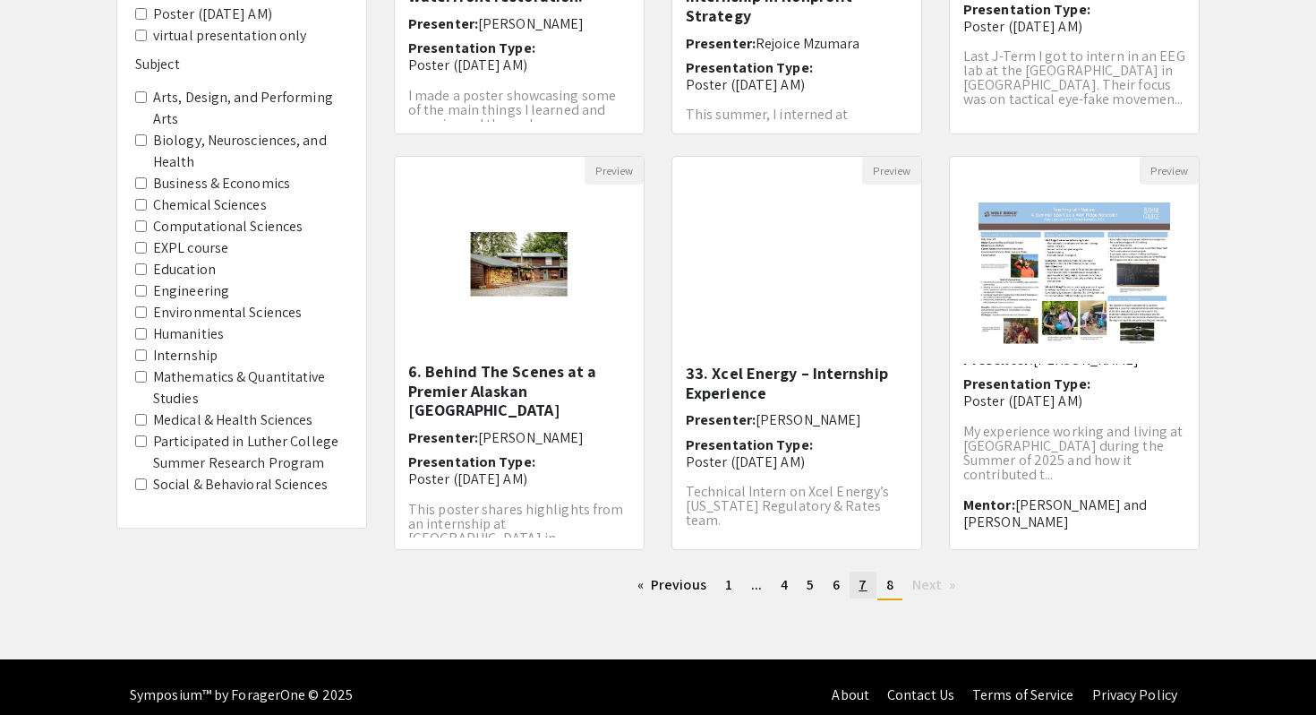
click at [861, 585] on span "7" at bounding box center [863, 584] width 8 height 19
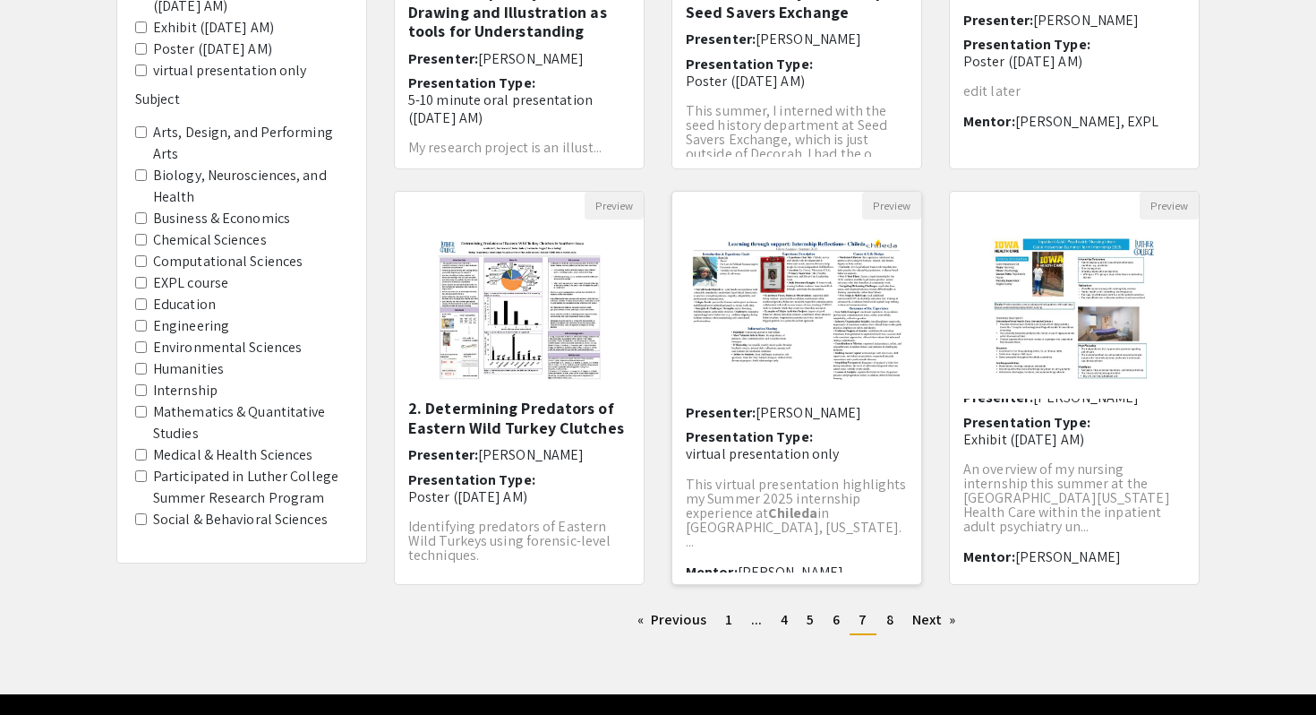
scroll to position [425, 0]
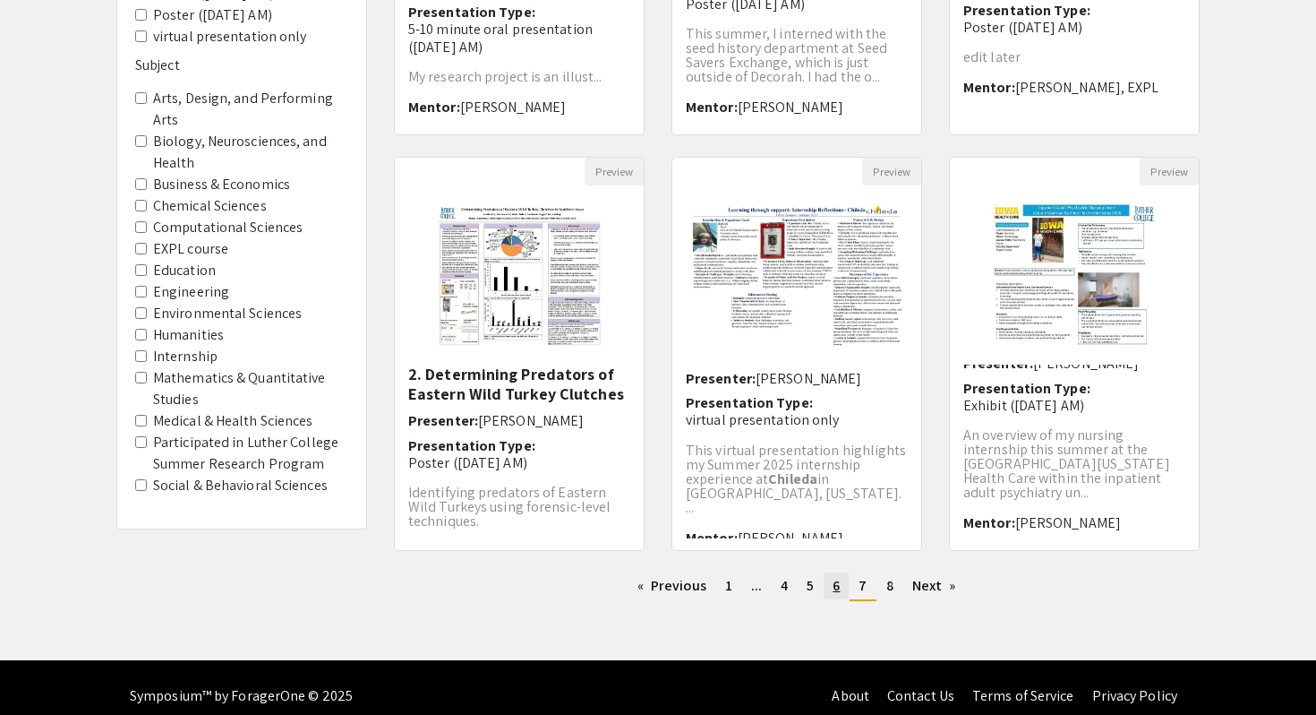
click at [843, 591] on link "page 6" at bounding box center [836, 585] width 25 height 27
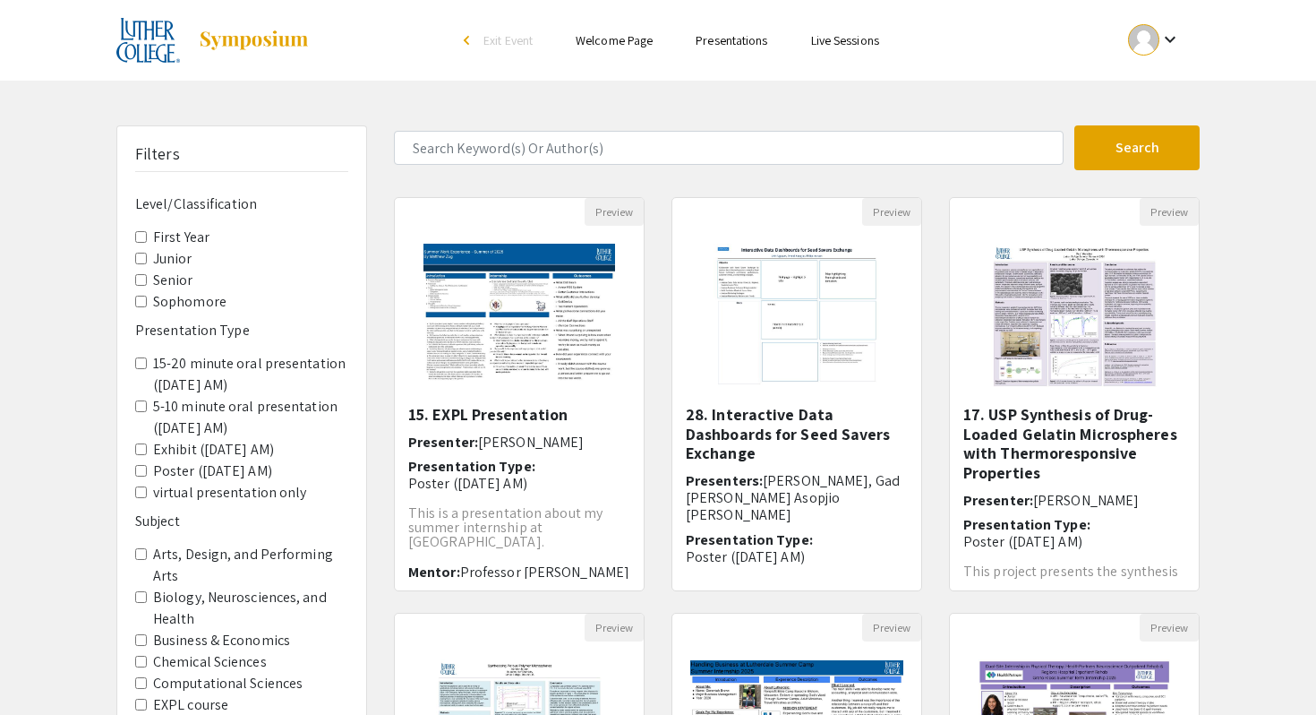
click at [141, 406] on AM\) "5-10 minute oral presentation ([DATE] AM)" at bounding box center [141, 406] width 12 height 12
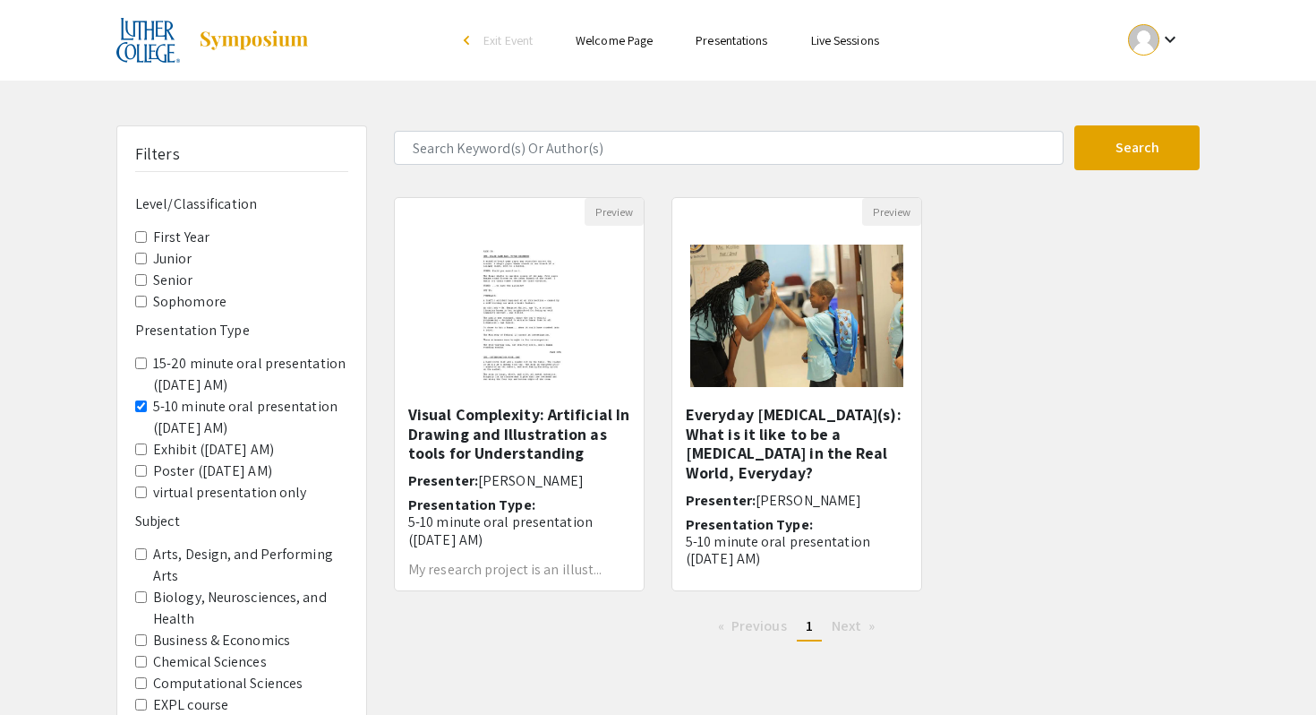
click at [140, 405] on AM\) "5-10 minute oral presentation ([DATE] AM)" at bounding box center [141, 406] width 12 height 12
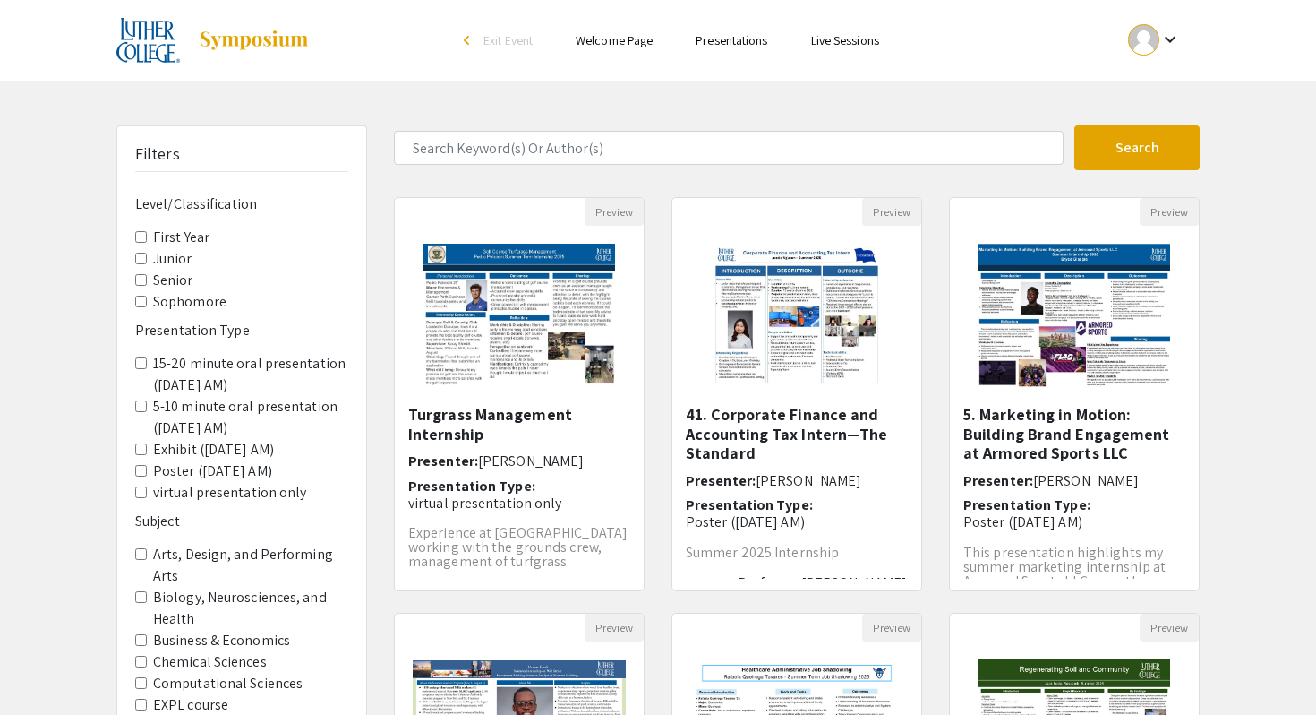
click at [140, 364] on AM\) "15-20 minute oral presentation ([DATE] AM)" at bounding box center [141, 363] width 12 height 12
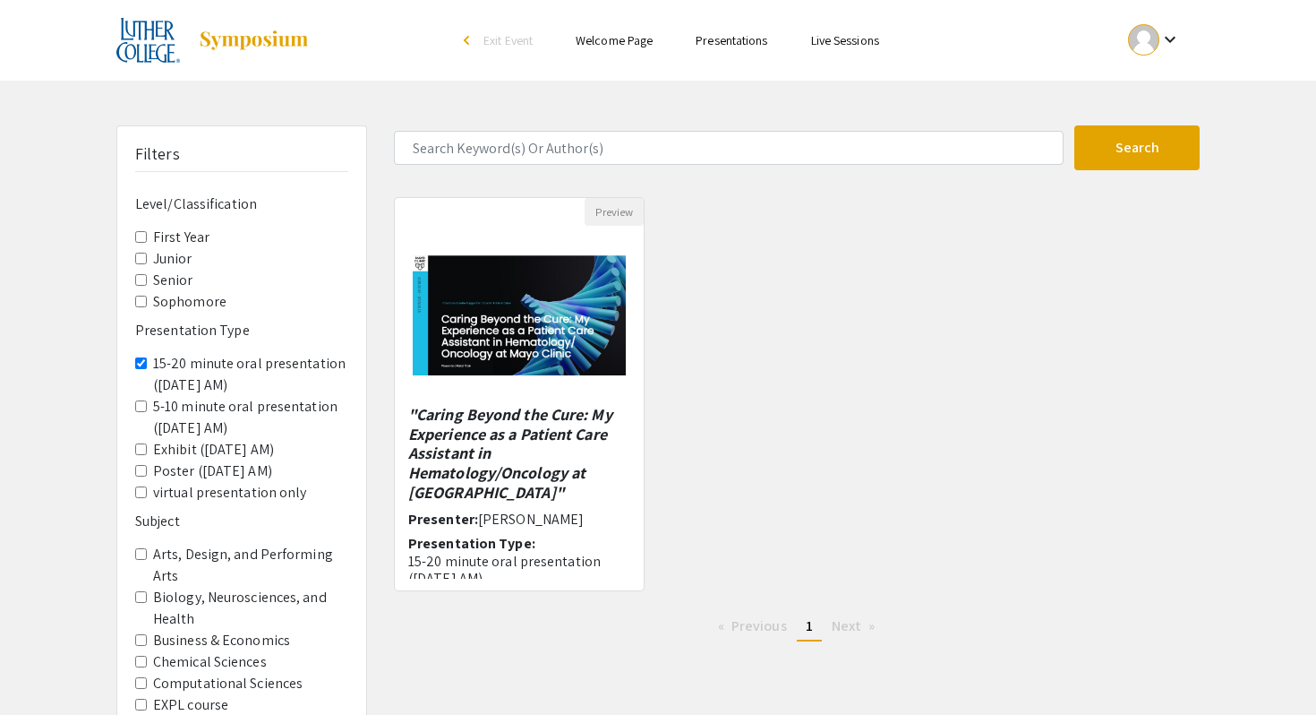
click at [140, 362] on AM\) "15-20 minute oral presentation ([DATE] AM)" at bounding box center [141, 363] width 12 height 12
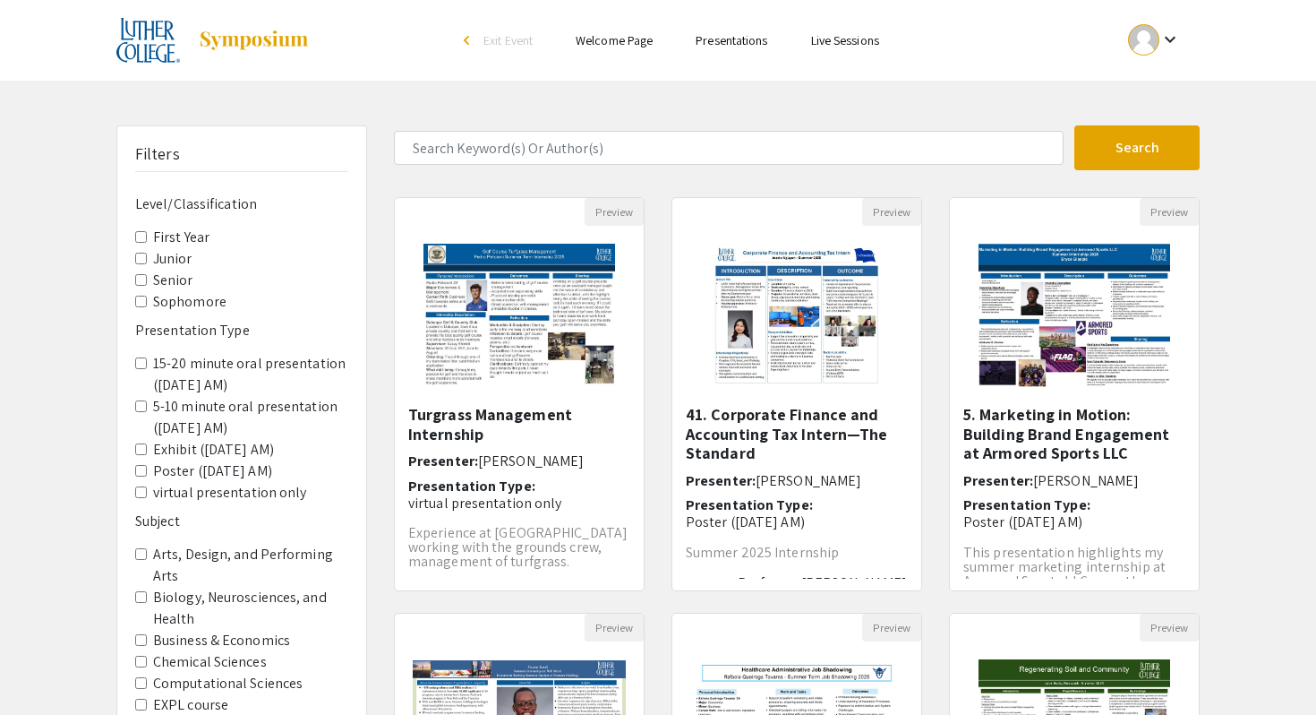
click at [141, 256] on input "Junior" at bounding box center [141, 259] width 12 height 12
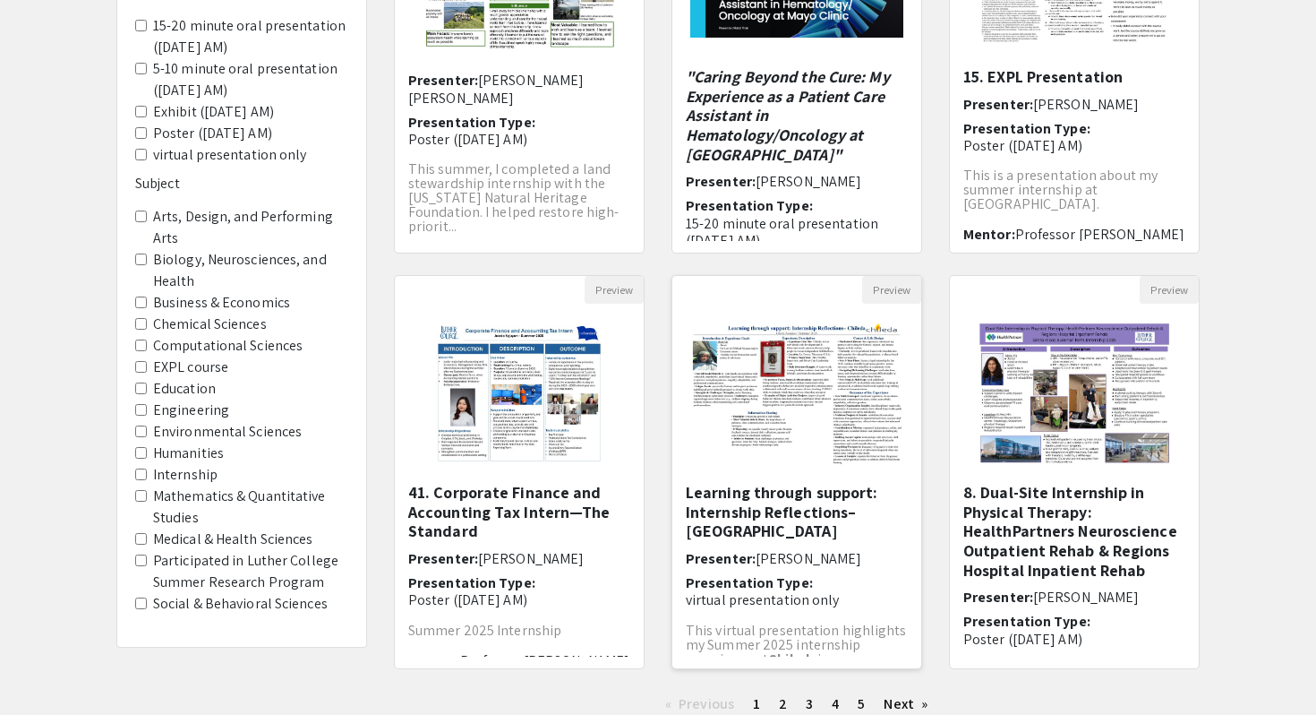
scroll to position [473, 0]
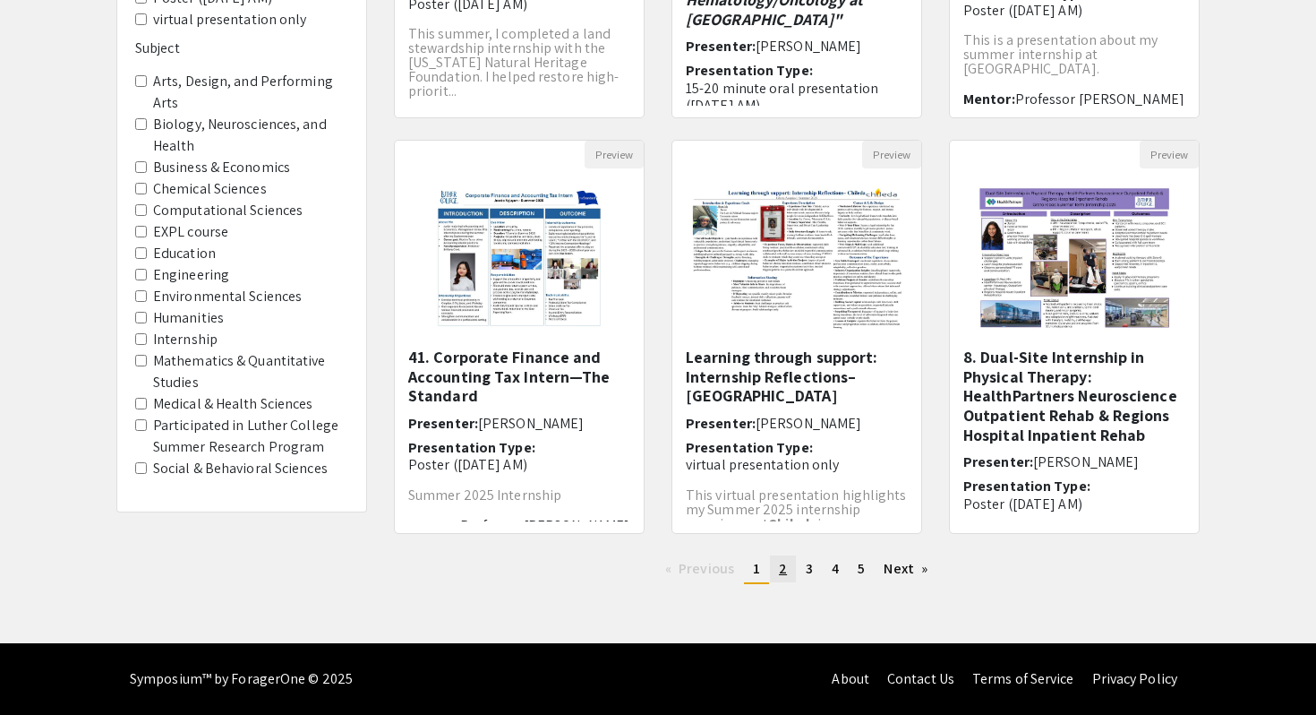
click at [792, 572] on link "page 2" at bounding box center [783, 568] width 26 height 27
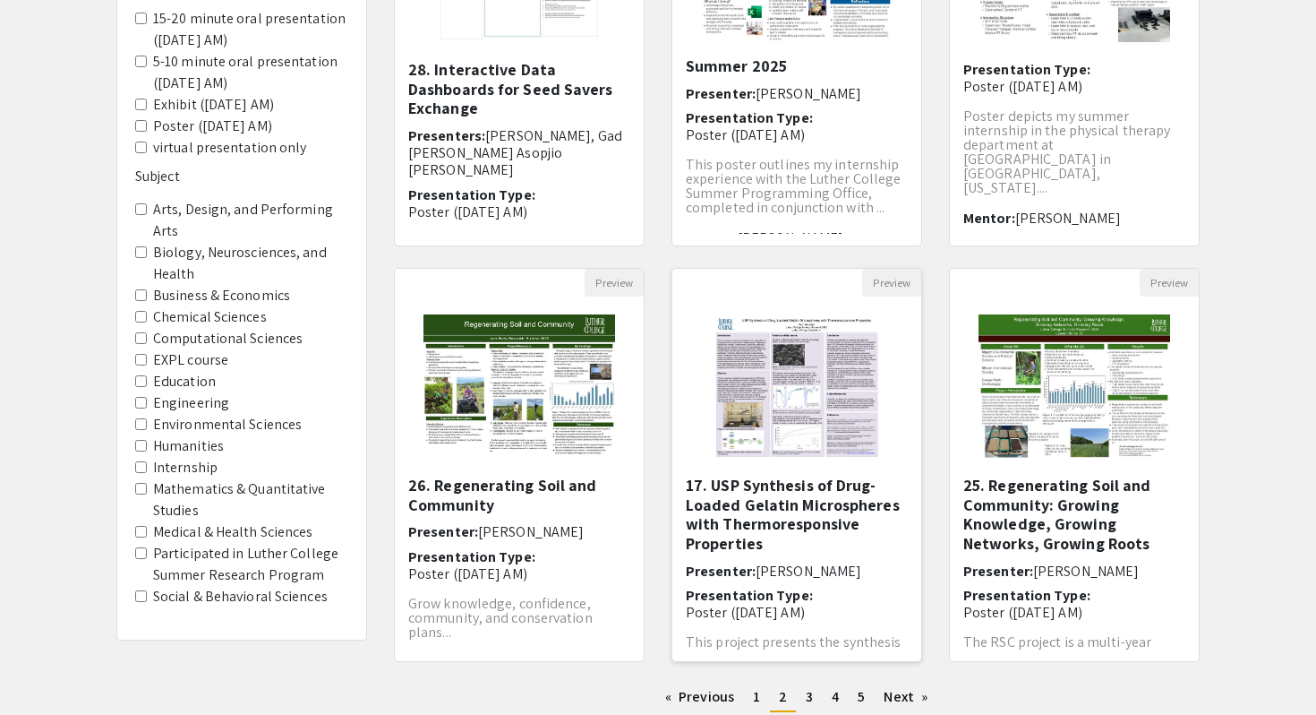
scroll to position [350, 0]
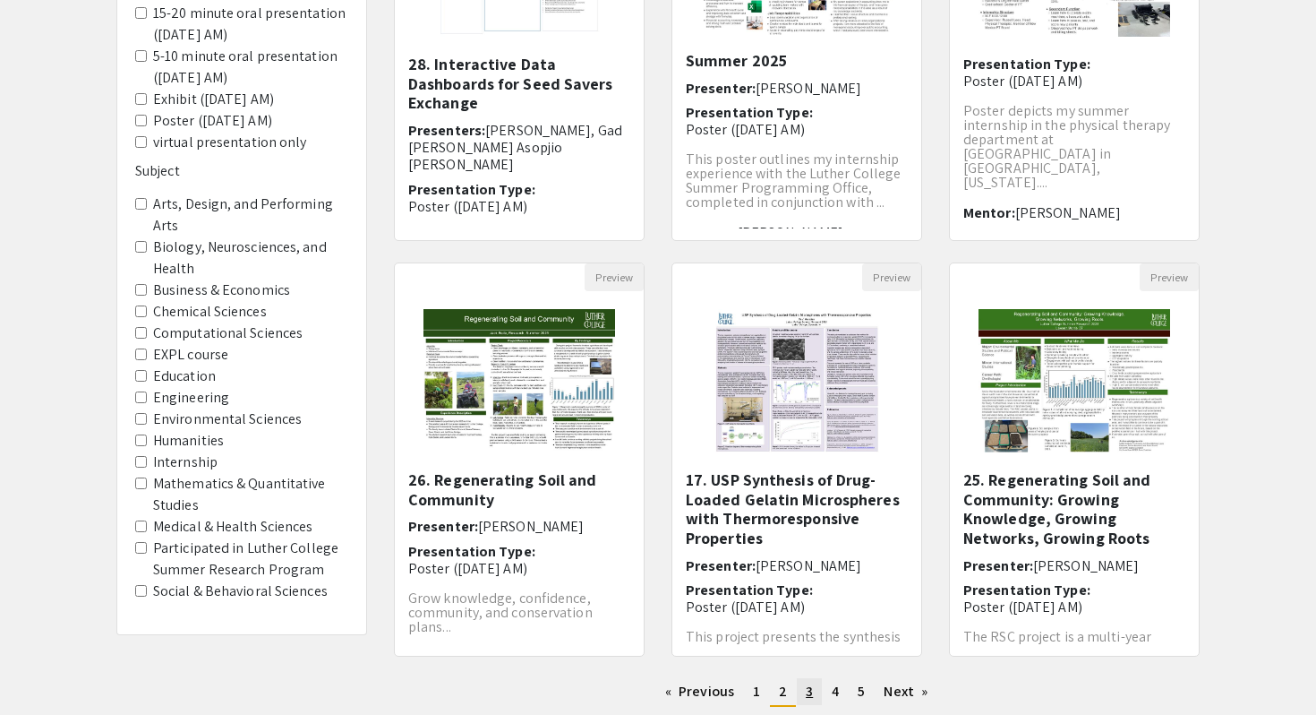
click at [813, 690] on link "page 3" at bounding box center [809, 691] width 25 height 27
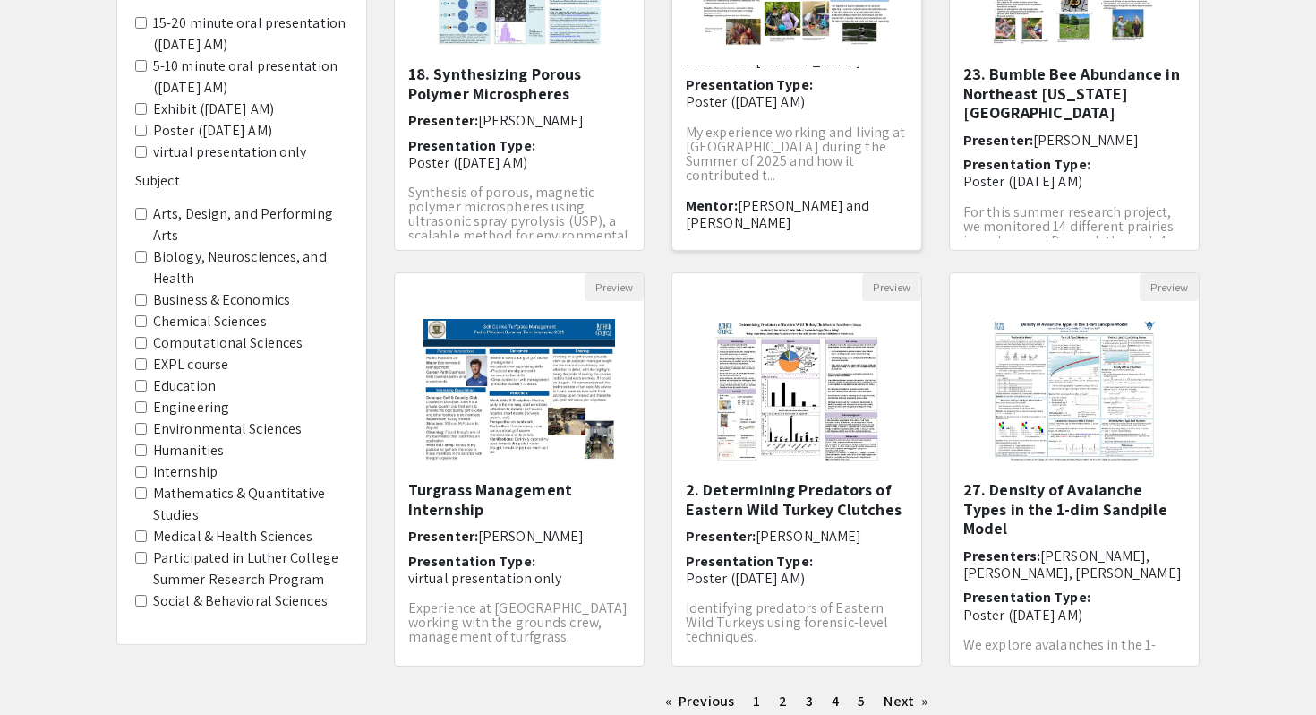
scroll to position [473, 0]
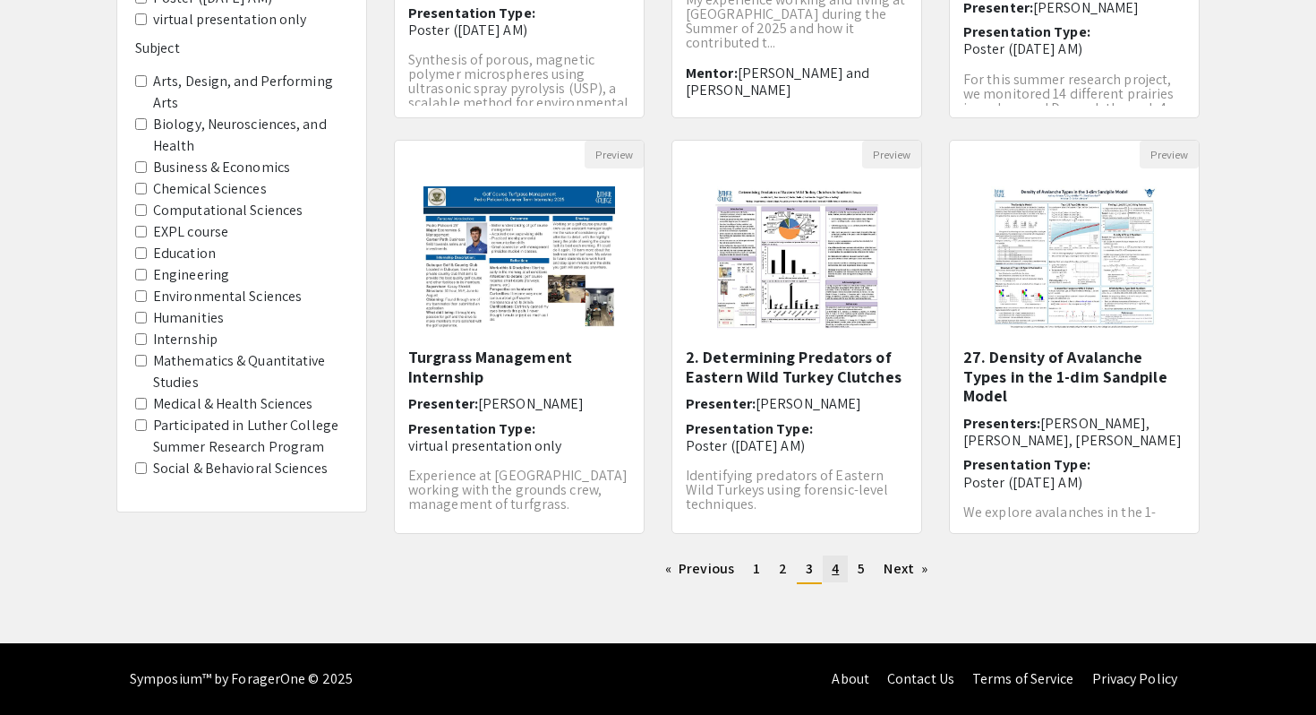
click at [835, 578] on span "4" at bounding box center [835, 568] width 7 height 19
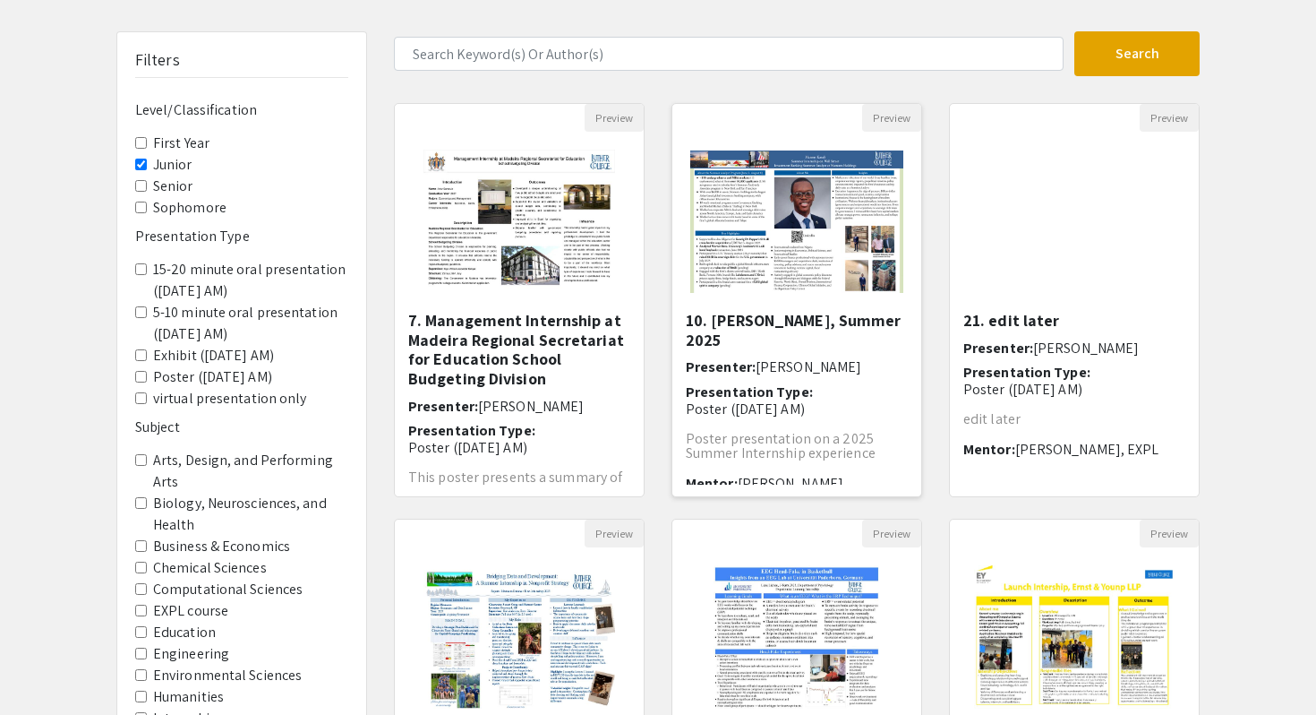
scroll to position [96, 0]
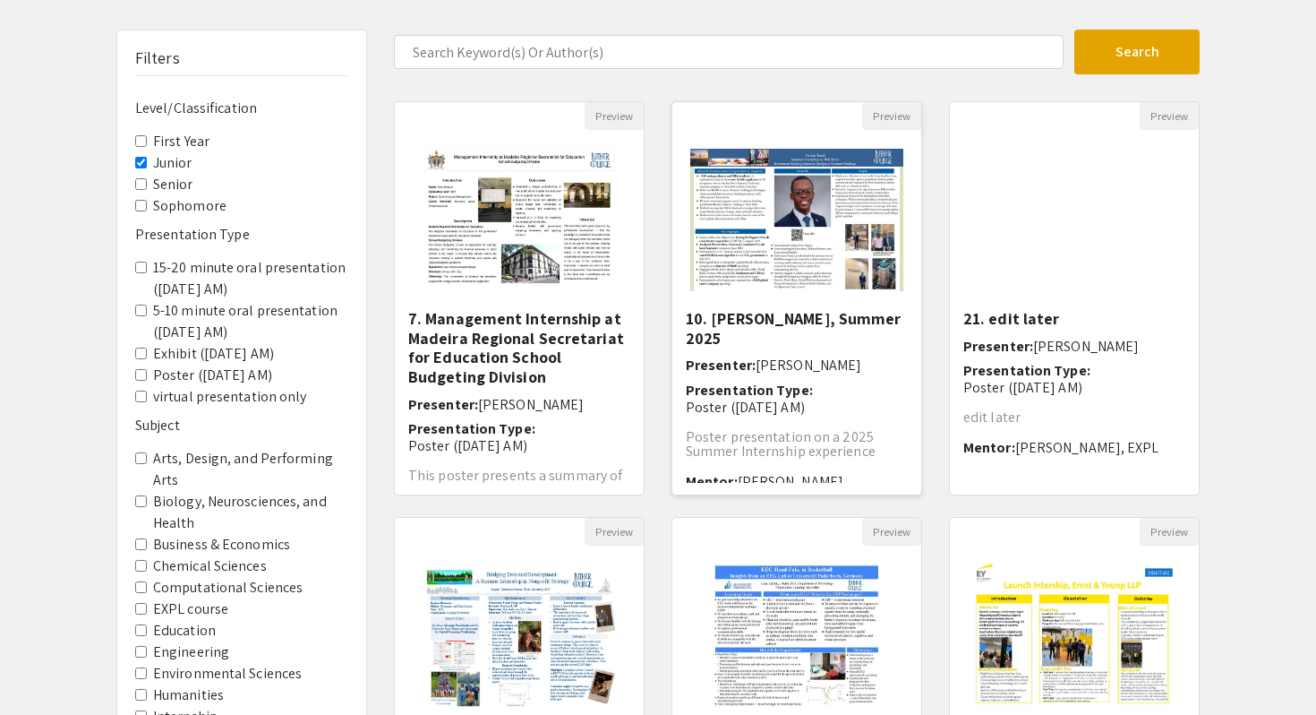
click at [810, 185] on img "Open Presentation <p>10. Mansur Kasali, Summer 2025</p>" at bounding box center [797, 220] width 249 height 178
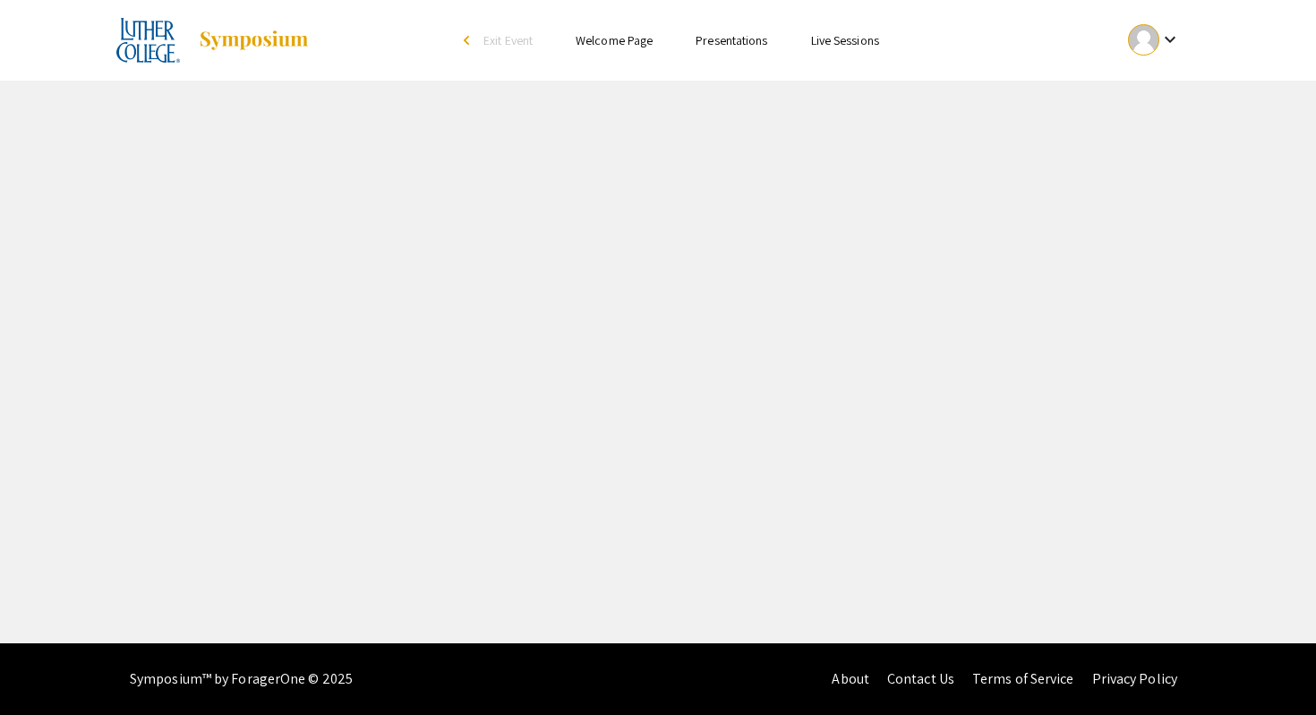
select select "custom"
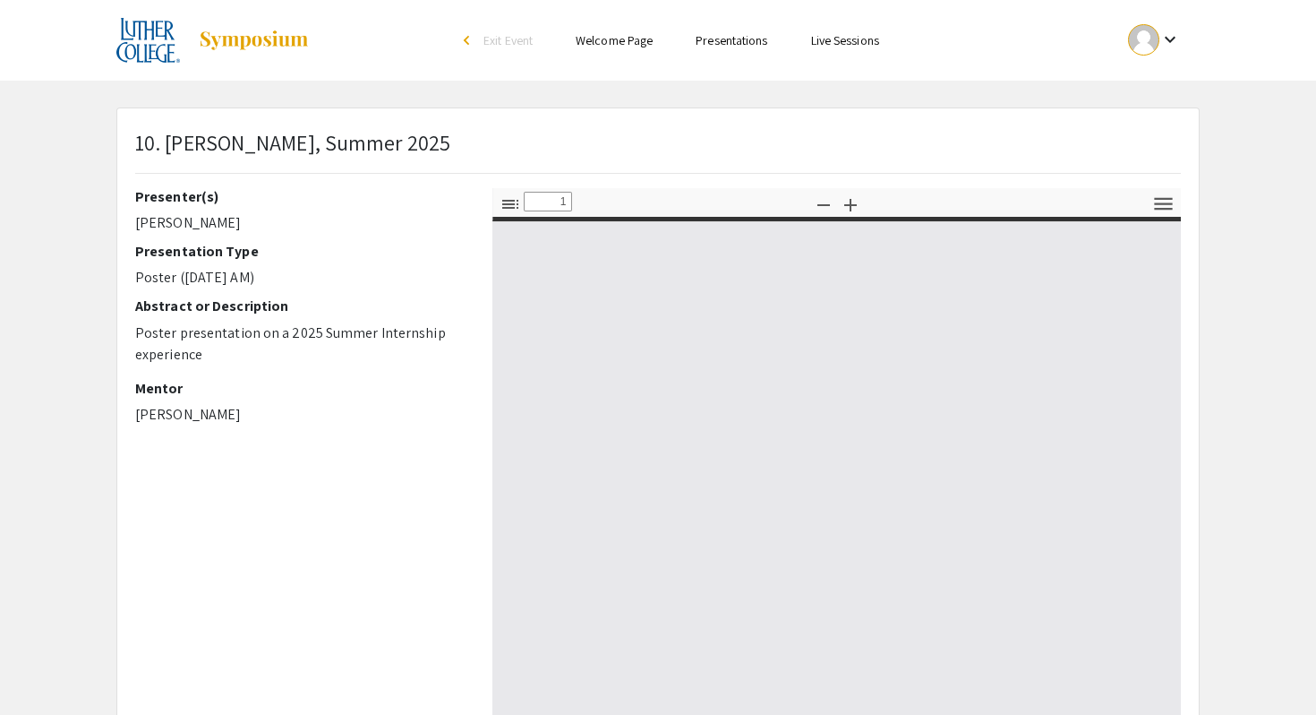
type input "0"
select select "custom"
type input "1"
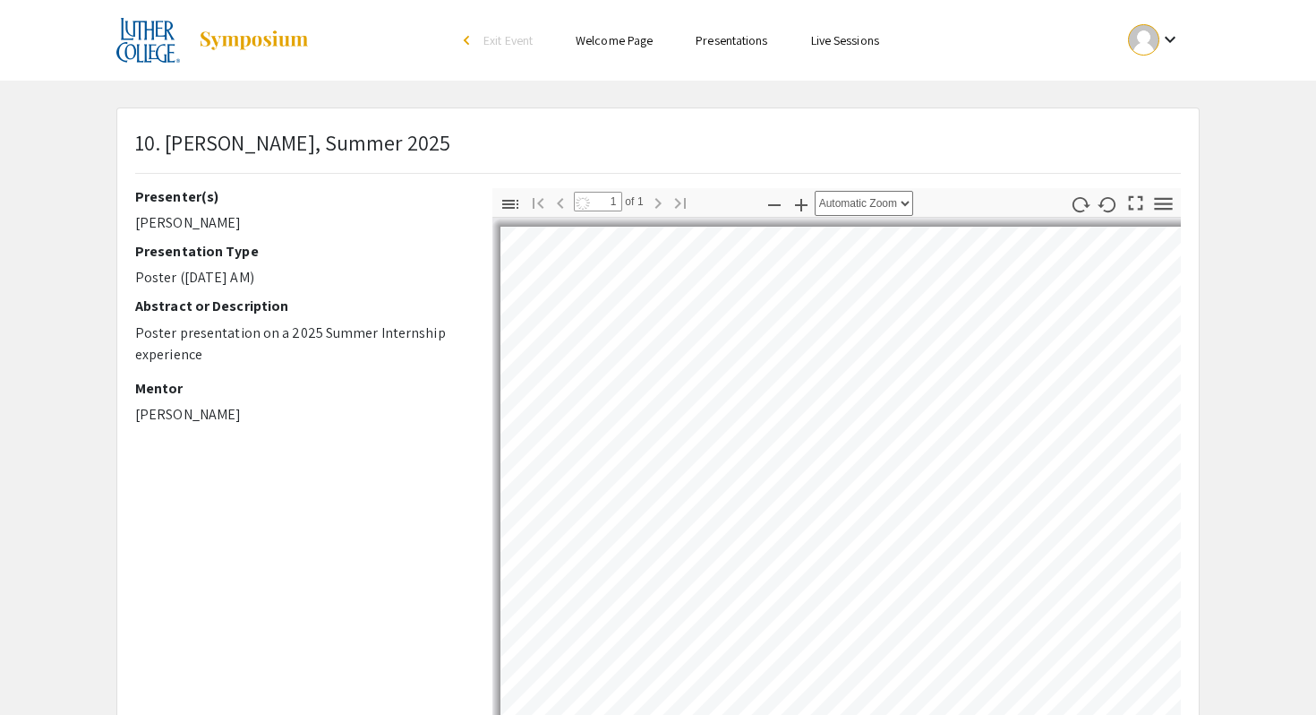
select select "auto"
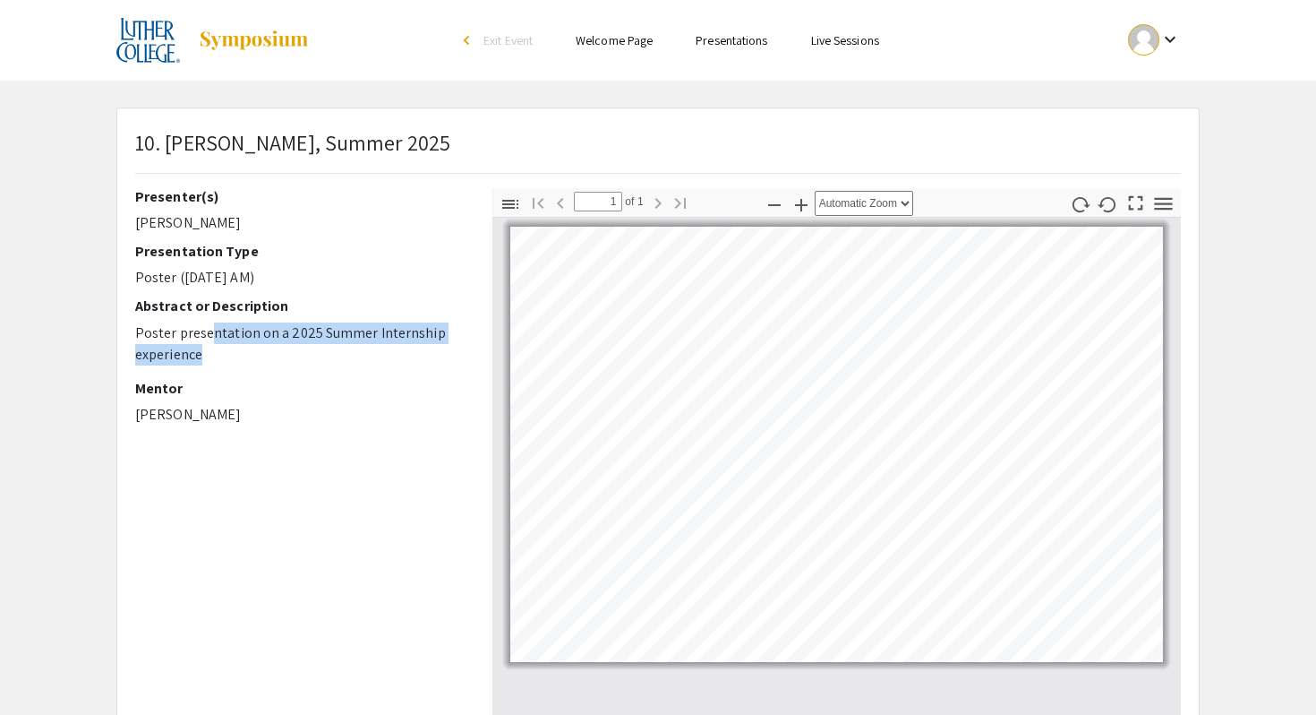
drag, startPoint x: 212, startPoint y: 331, endPoint x: 357, endPoint y: 362, distance: 148.2
click at [357, 362] on p "Poster presentation on a 2025 Summer Internship experience" at bounding box center [300, 343] width 330 height 43
